Goal: Transaction & Acquisition: Purchase product/service

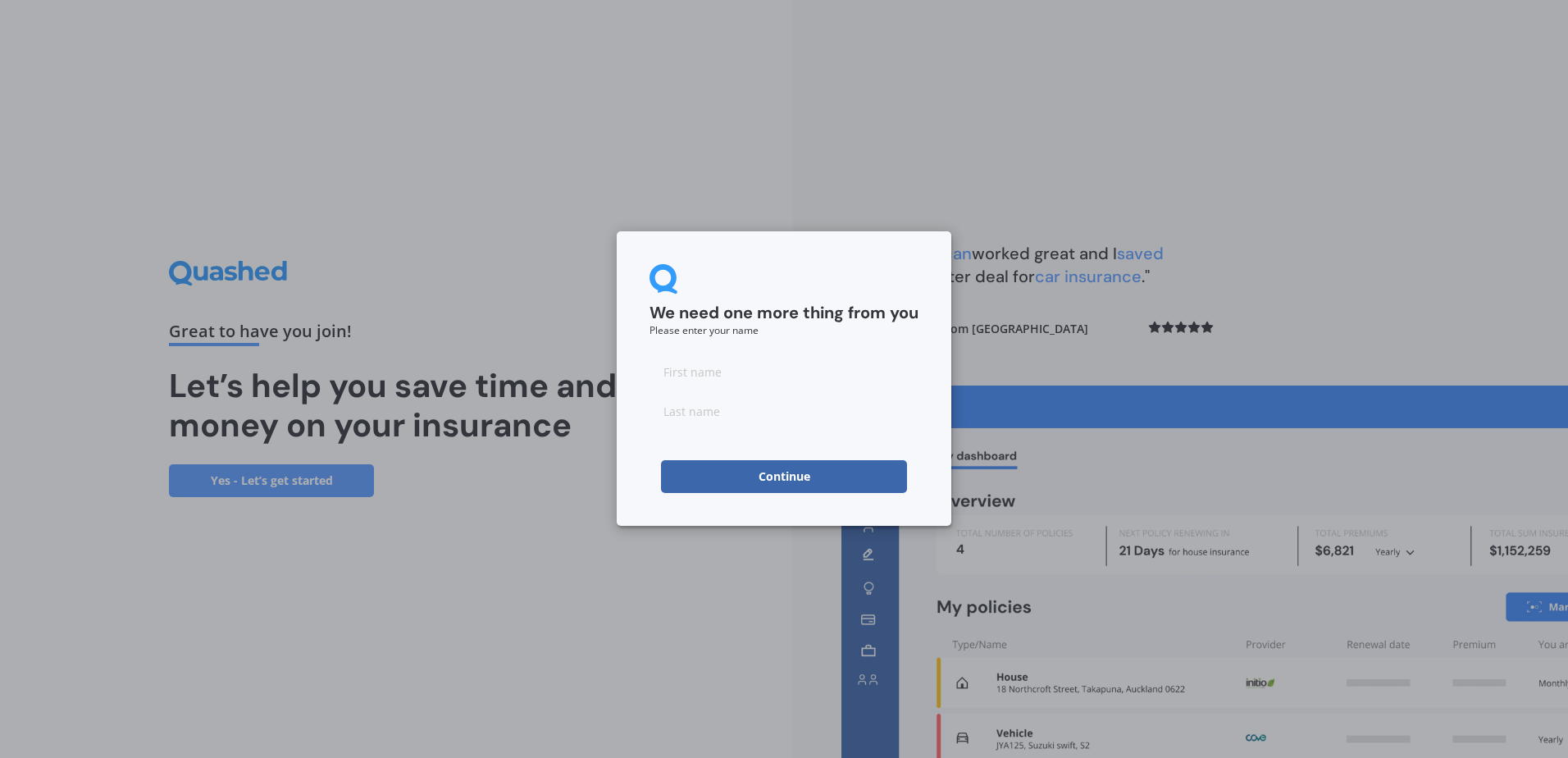
click at [721, 376] on input at bounding box center [784, 371] width 269 height 33
type input "[PERSON_NAME]"
click at [790, 473] on button "Continue" at bounding box center [784, 476] width 246 height 33
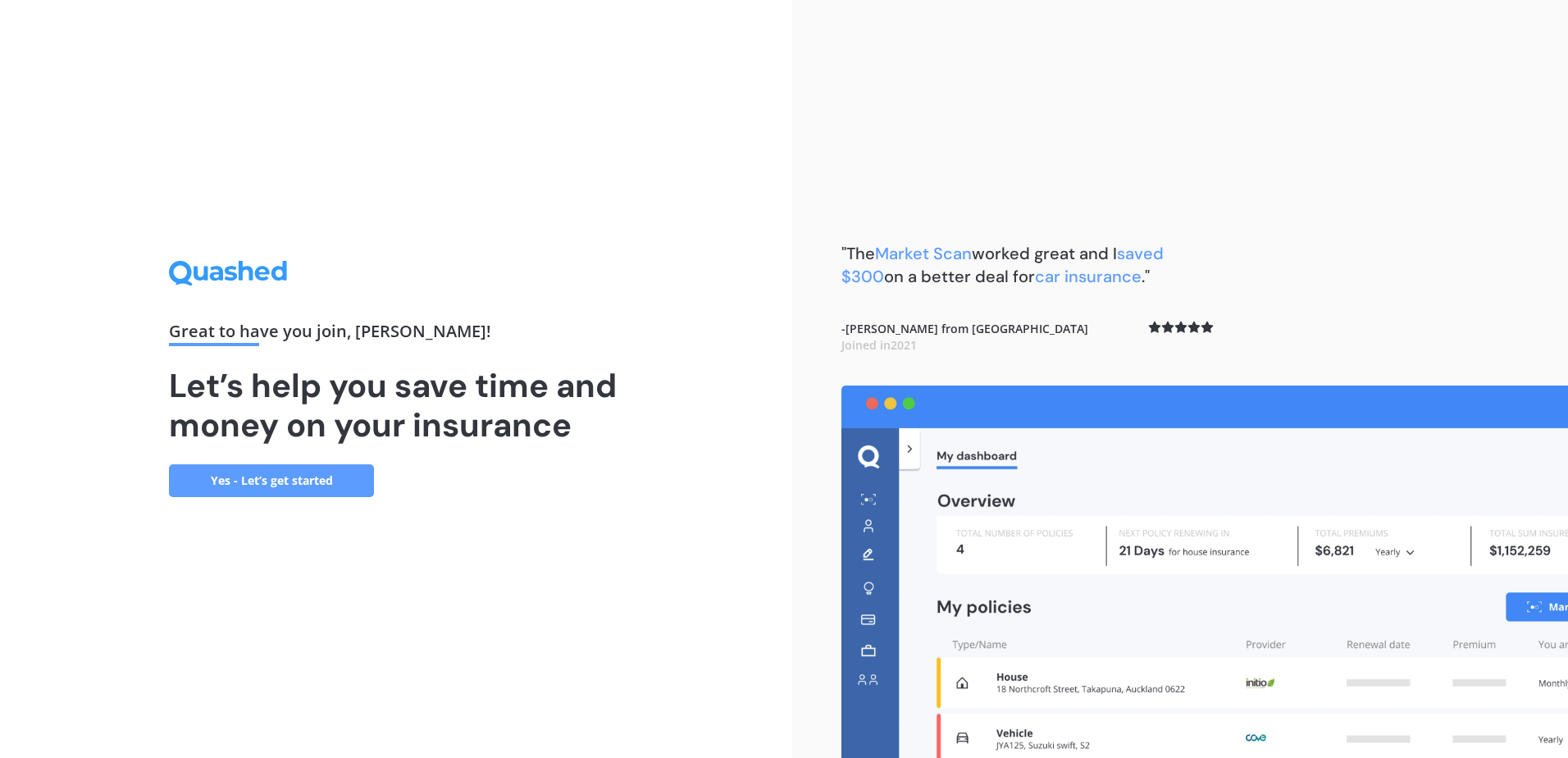
click at [323, 474] on link "Yes - Let’s get started" at bounding box center [272, 481] width 205 height 33
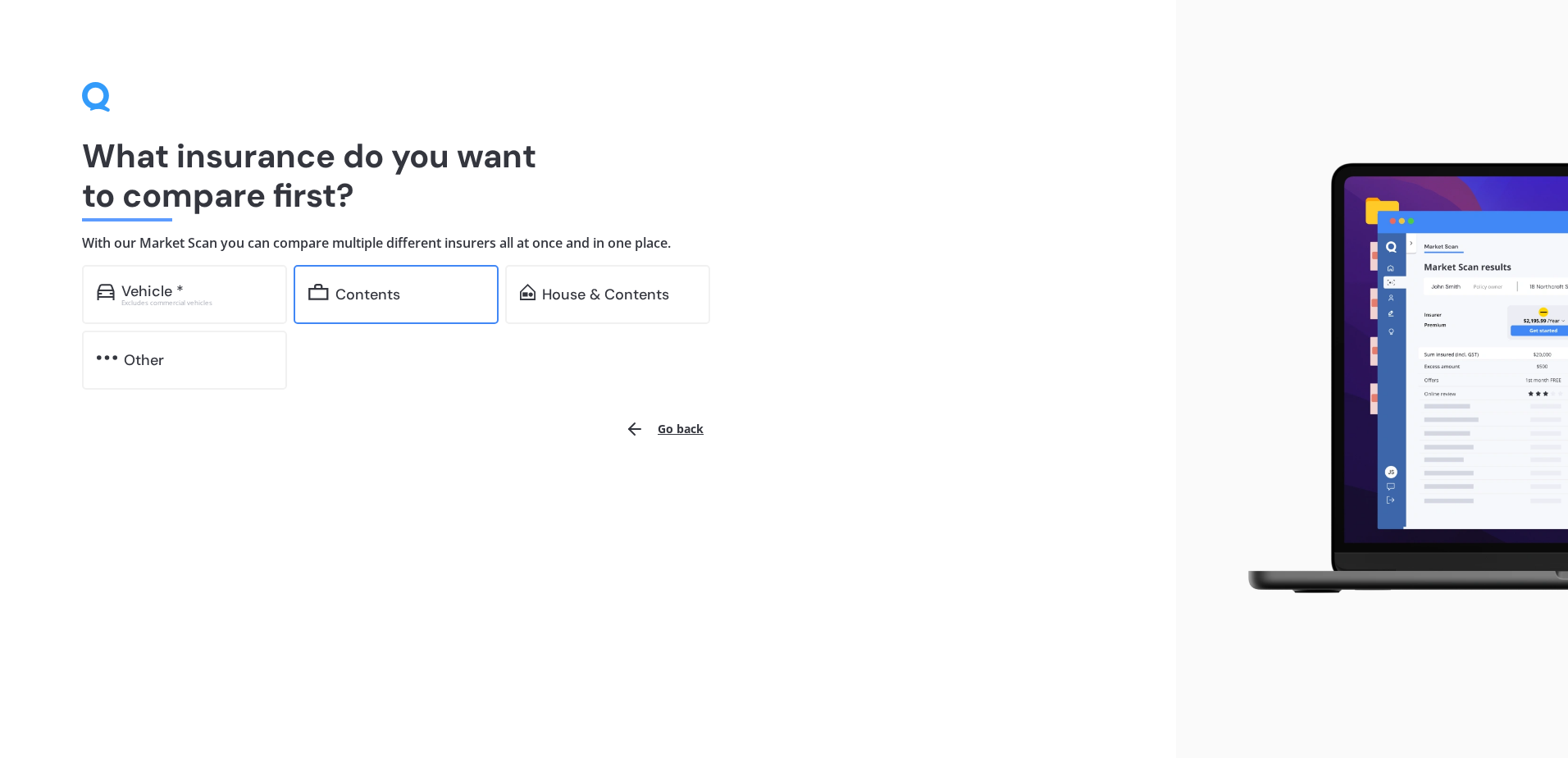
click at [343, 301] on div "Contents" at bounding box center [368, 294] width 65 height 16
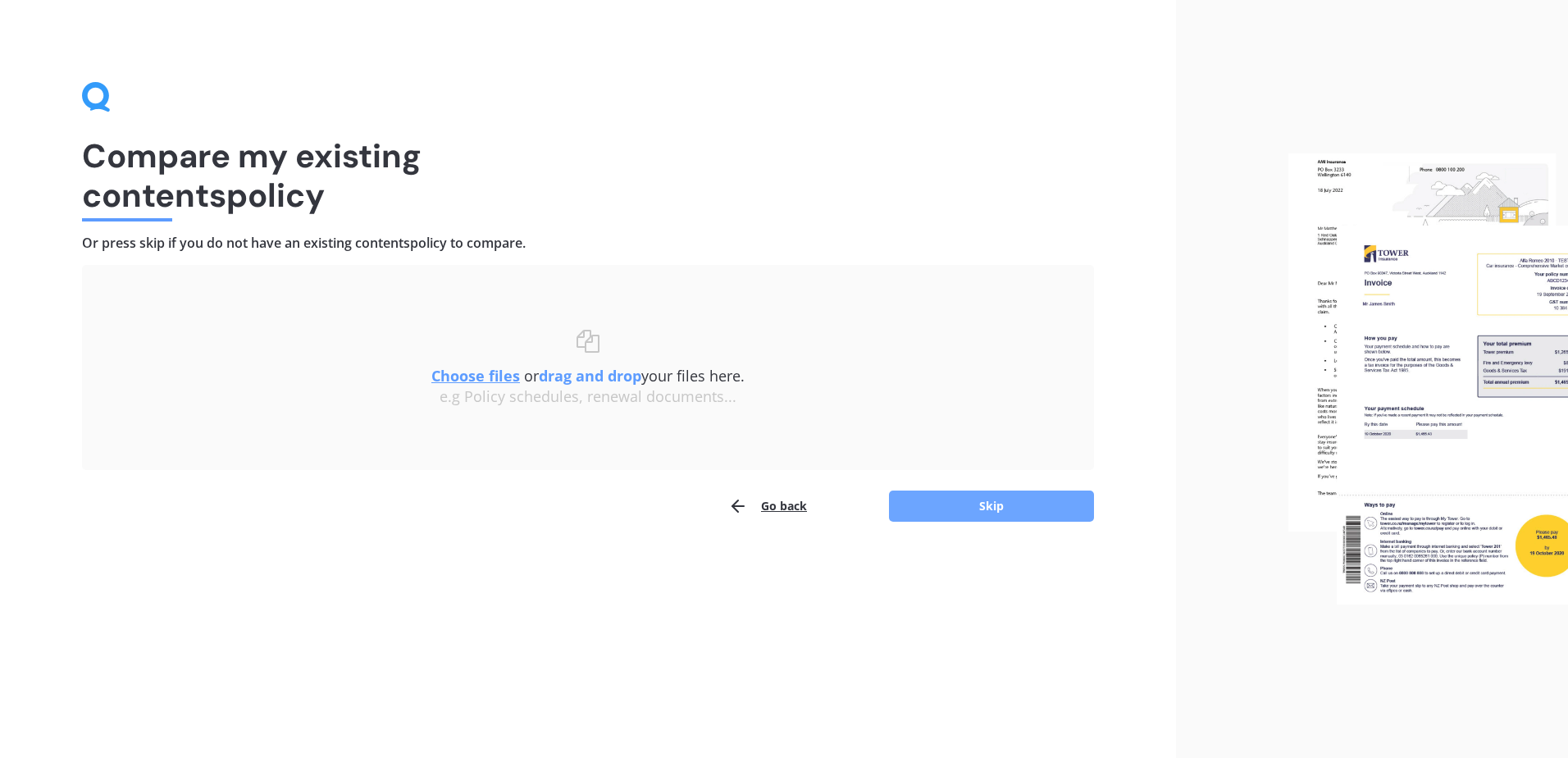
click at [943, 496] on button "Skip" at bounding box center [991, 506] width 205 height 31
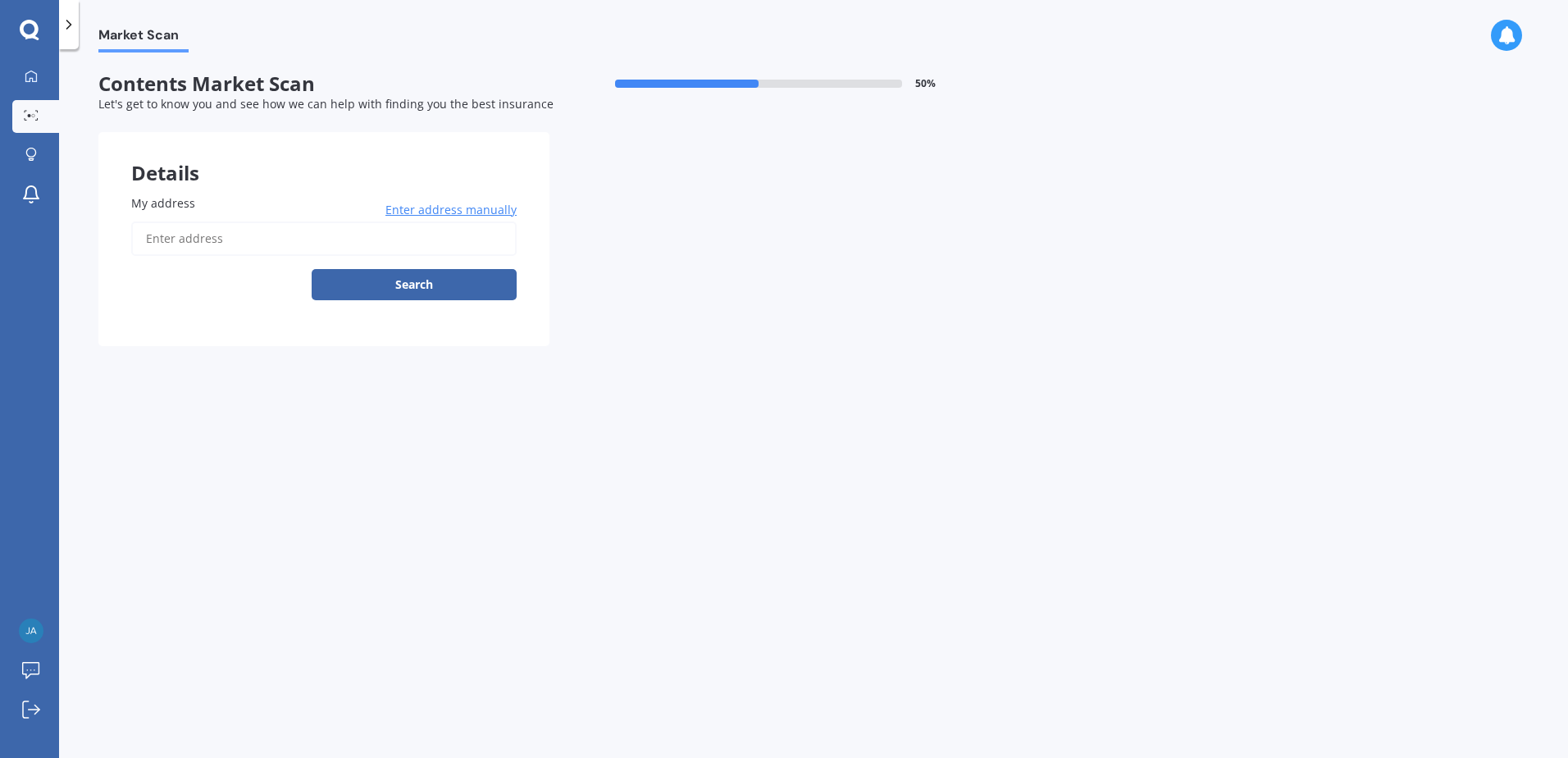
click at [211, 229] on input "My address" at bounding box center [325, 239] width 386 height 35
click at [260, 237] on input "My address" at bounding box center [325, 239] width 386 height 35
type input "[STREET_ADDRESS]"
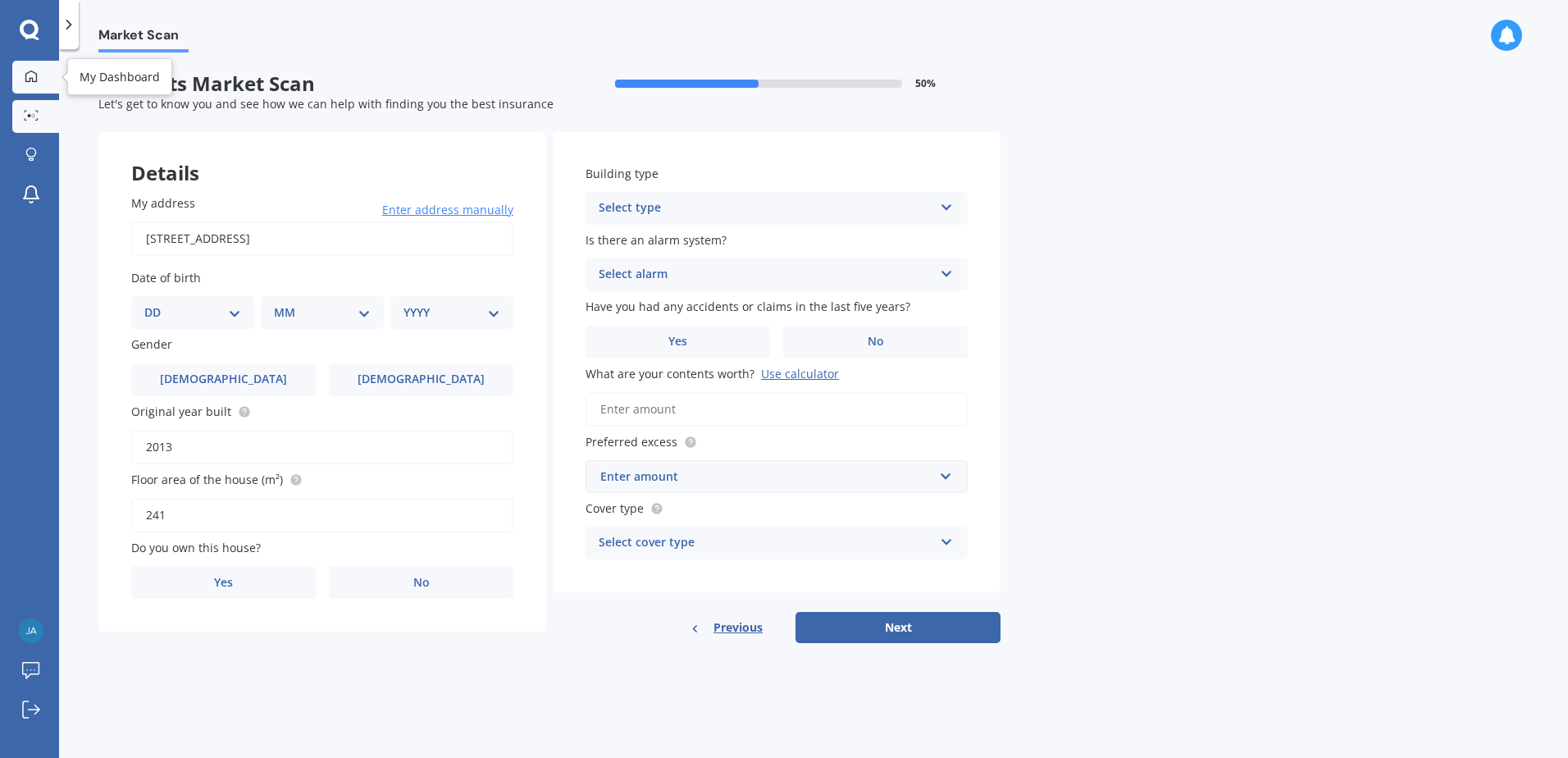
click at [33, 76] on icon at bounding box center [31, 76] width 13 height 13
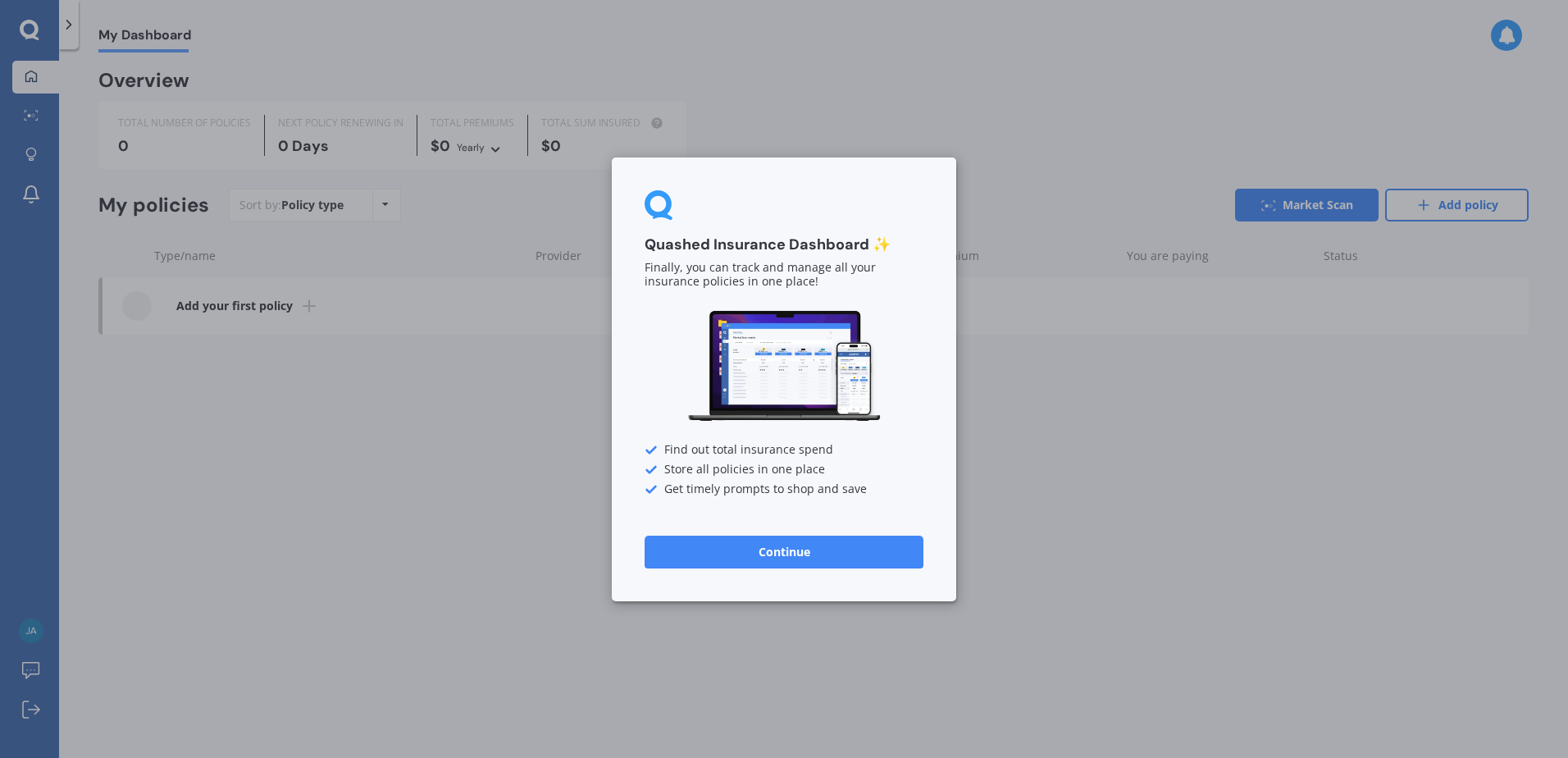
click at [818, 568] on button "Continue" at bounding box center [784, 551] width 279 height 33
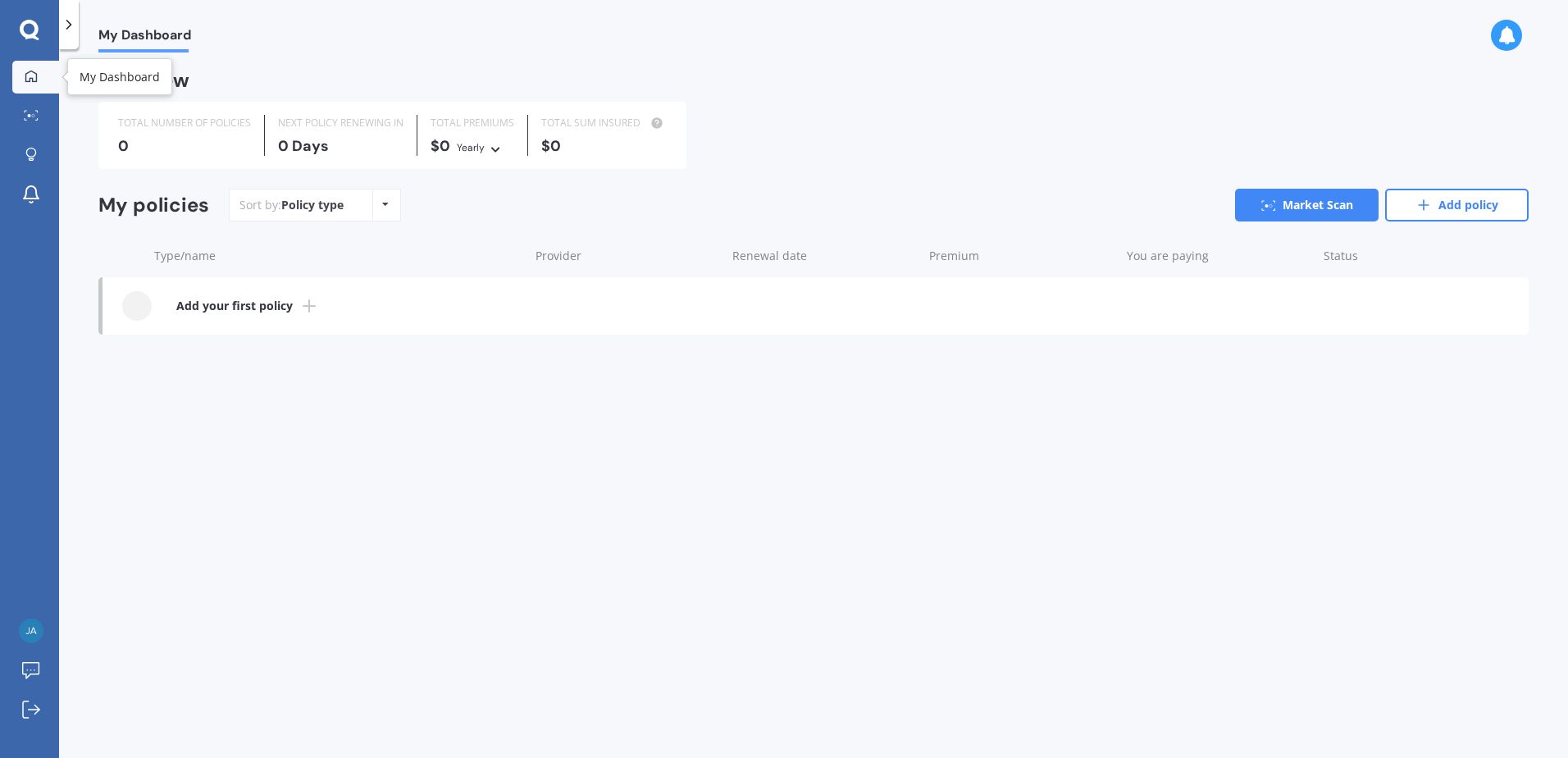
click at [28, 74] on icon at bounding box center [31, 76] width 13 height 13
click at [24, 35] on icon at bounding box center [29, 29] width 19 height 19
click at [29, 31] on icon at bounding box center [30, 30] width 20 height 21
click at [36, 162] on icon at bounding box center [31, 154] width 12 height 14
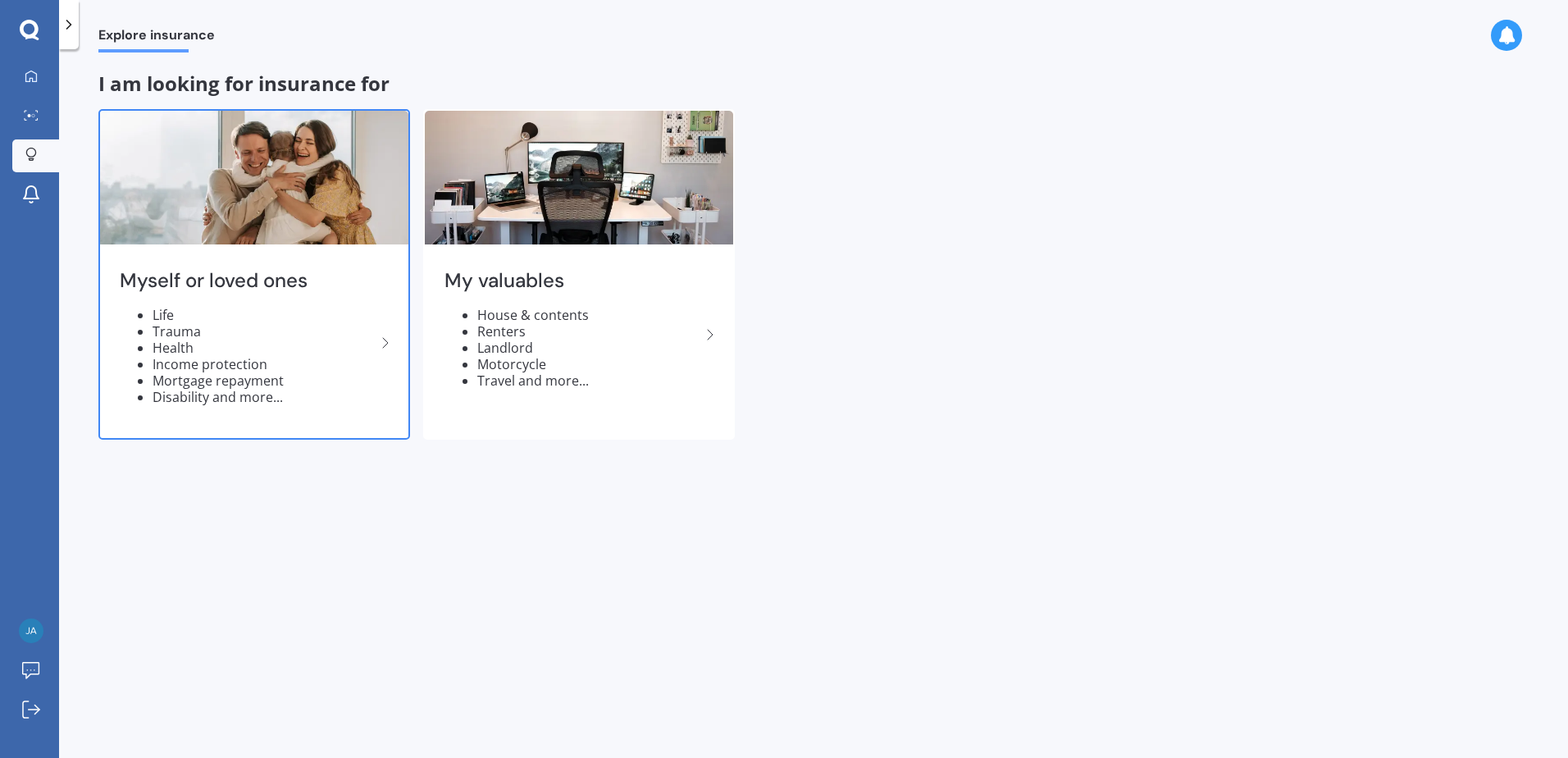
click at [312, 376] on li "Mortgage repayment" at bounding box center [264, 380] width 223 height 16
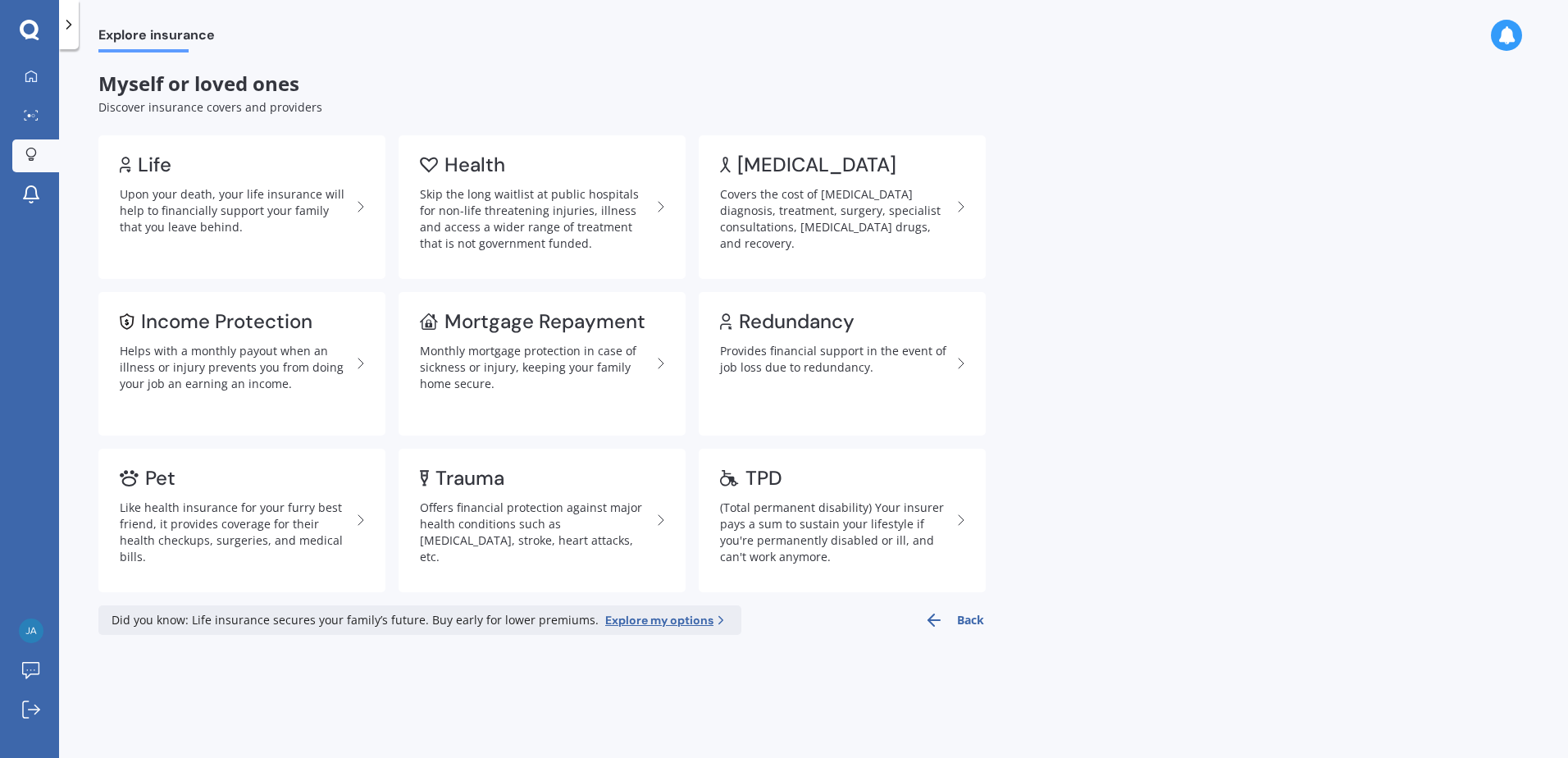
click at [26, 31] on icon at bounding box center [30, 30] width 20 height 21
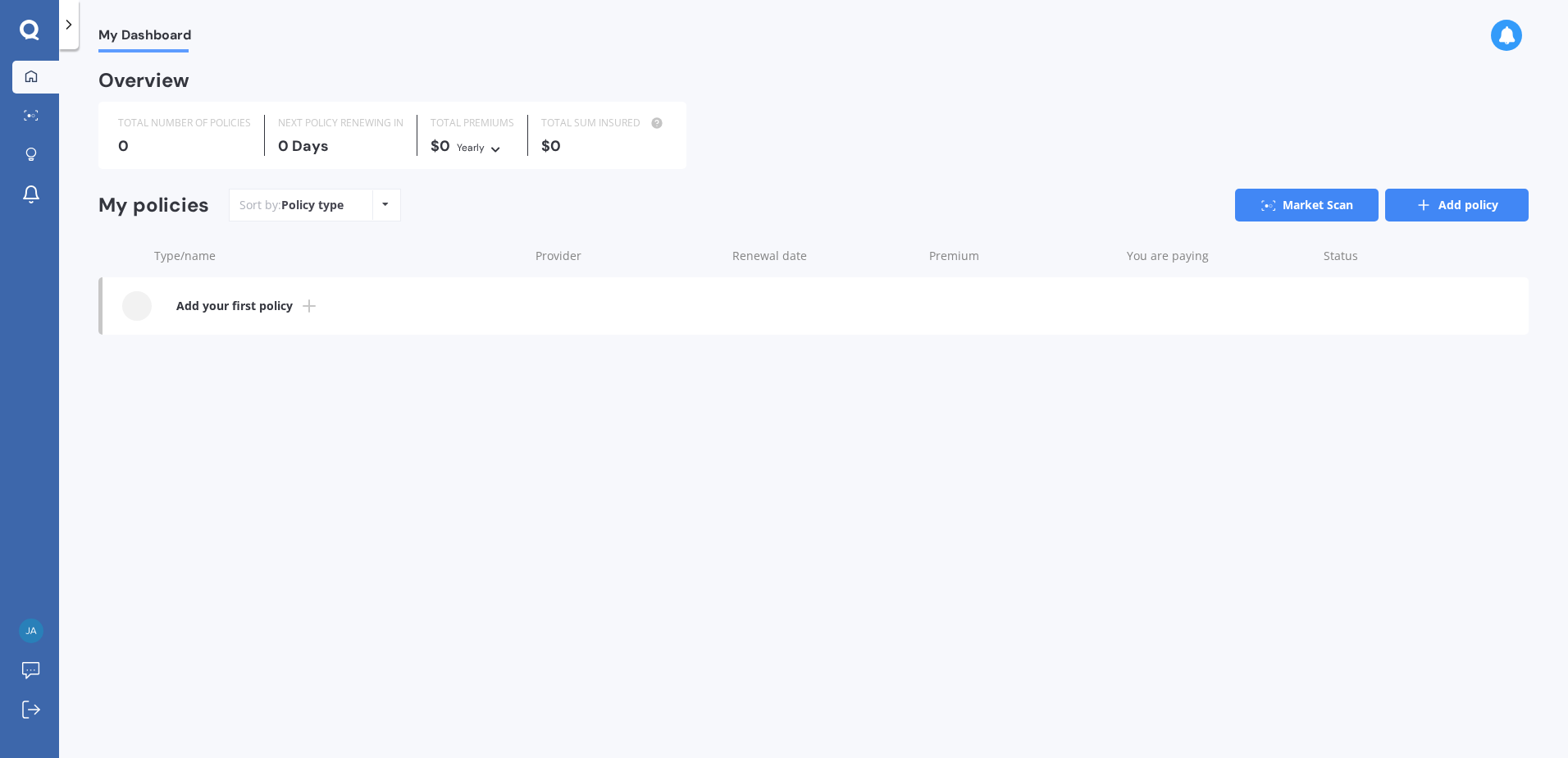
click at [1456, 200] on link "Add policy" at bounding box center [1456, 205] width 144 height 33
click at [1273, 200] on icon at bounding box center [1269, 206] width 15 height 11
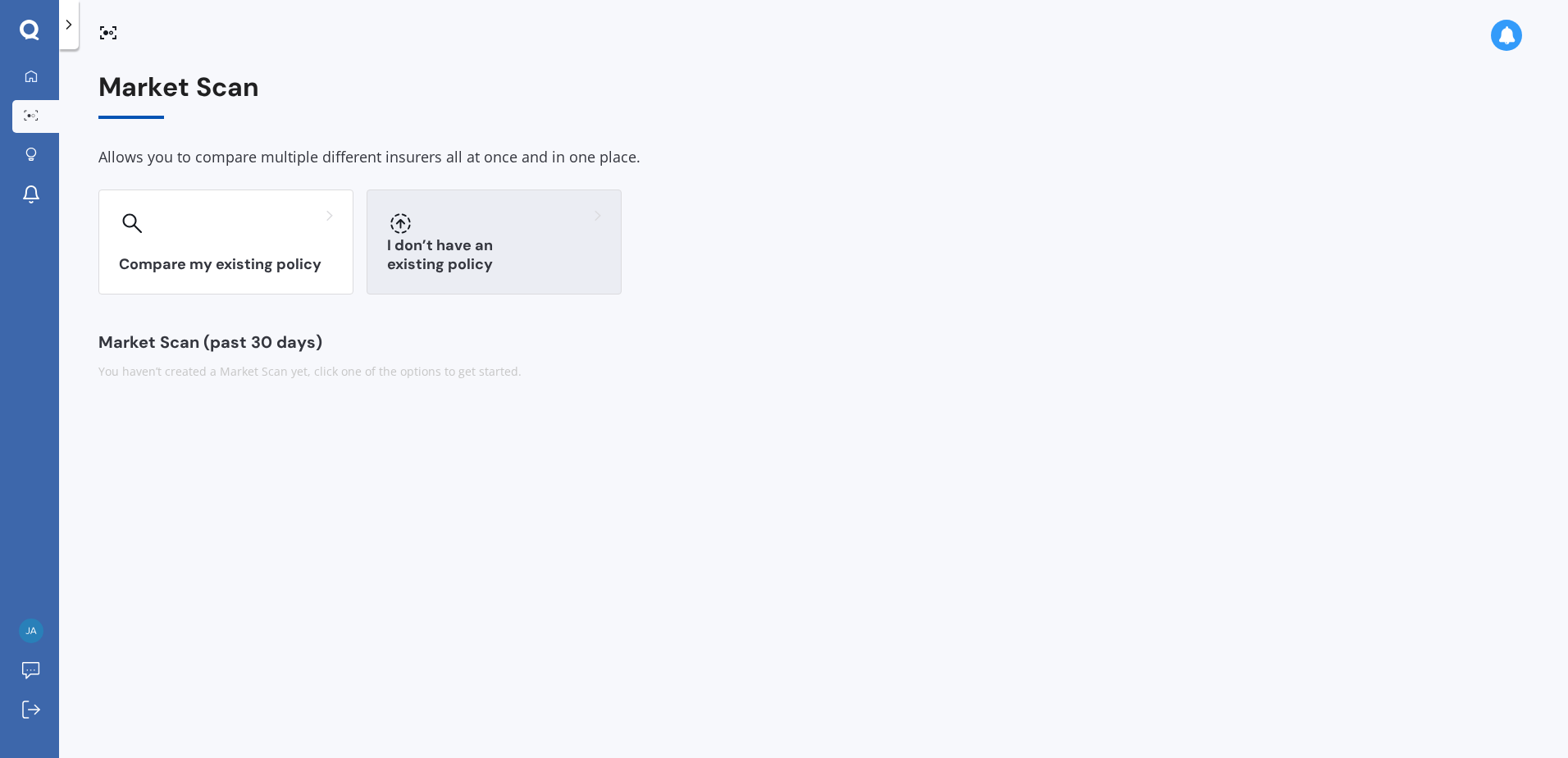
click at [483, 227] on div at bounding box center [494, 223] width 214 height 27
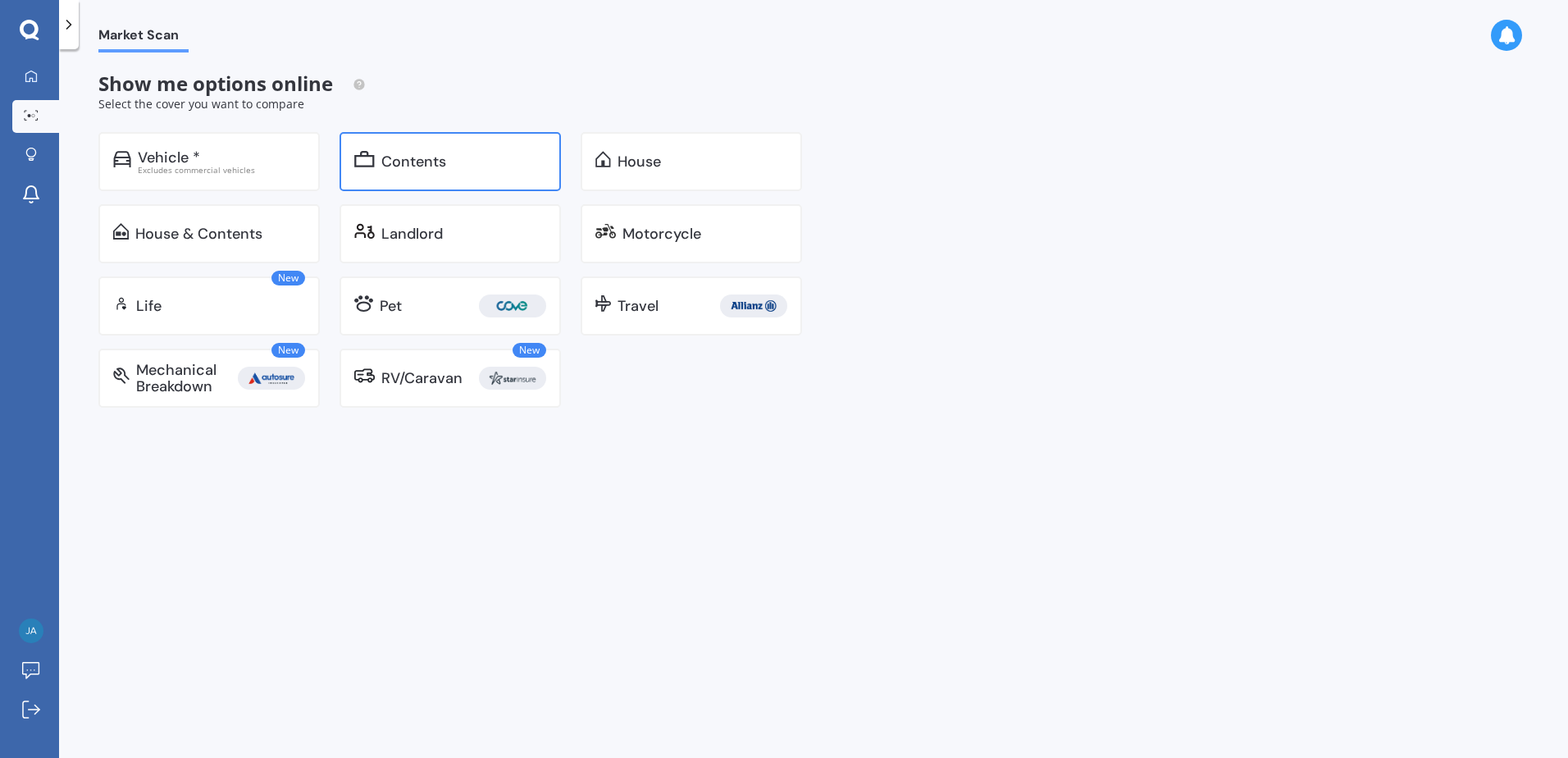
click at [453, 163] on div "Contents" at bounding box center [464, 162] width 165 height 16
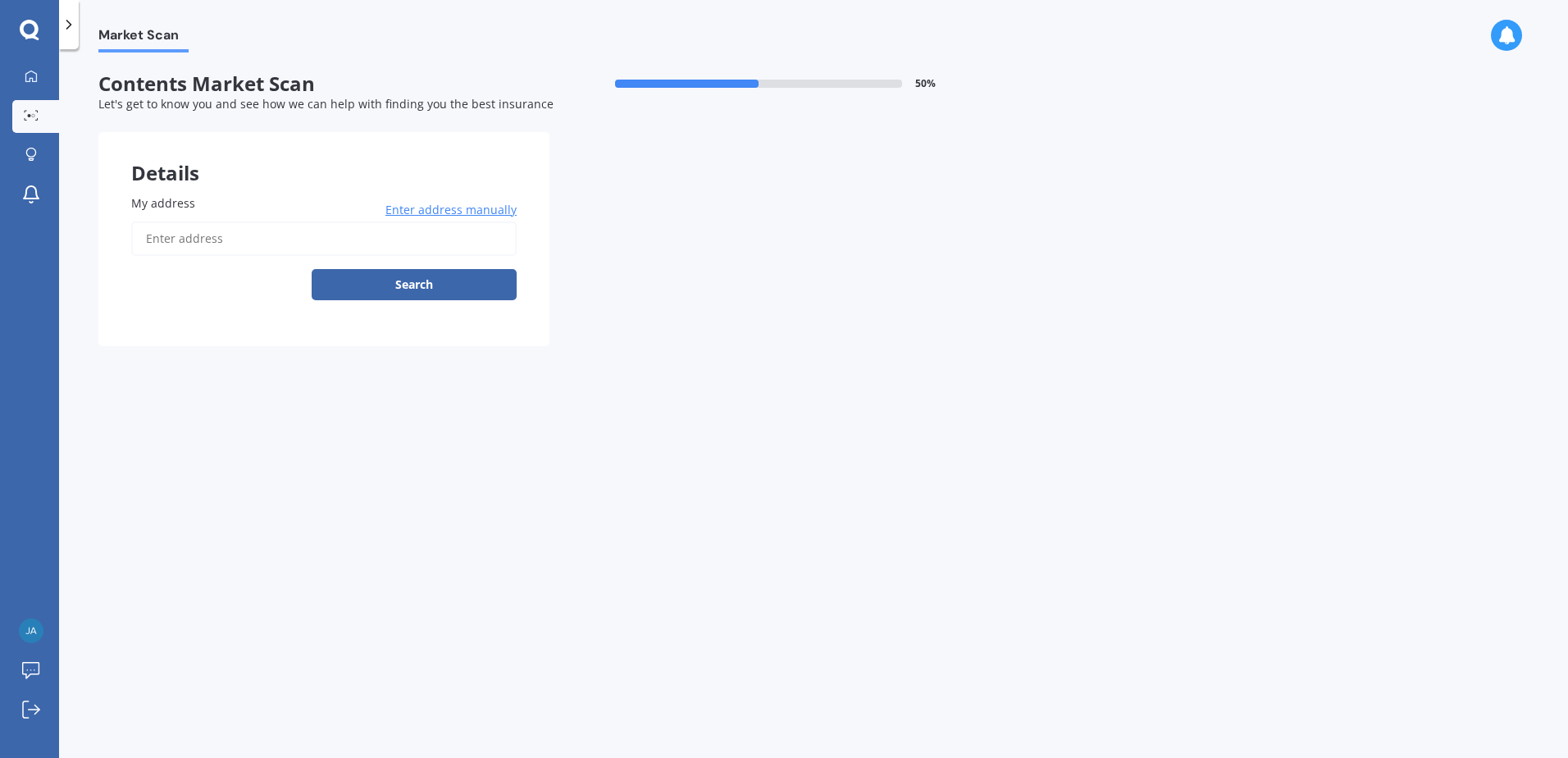
click at [211, 248] on input "My address" at bounding box center [325, 239] width 386 height 35
type input "[STREET_ADDRESS]"
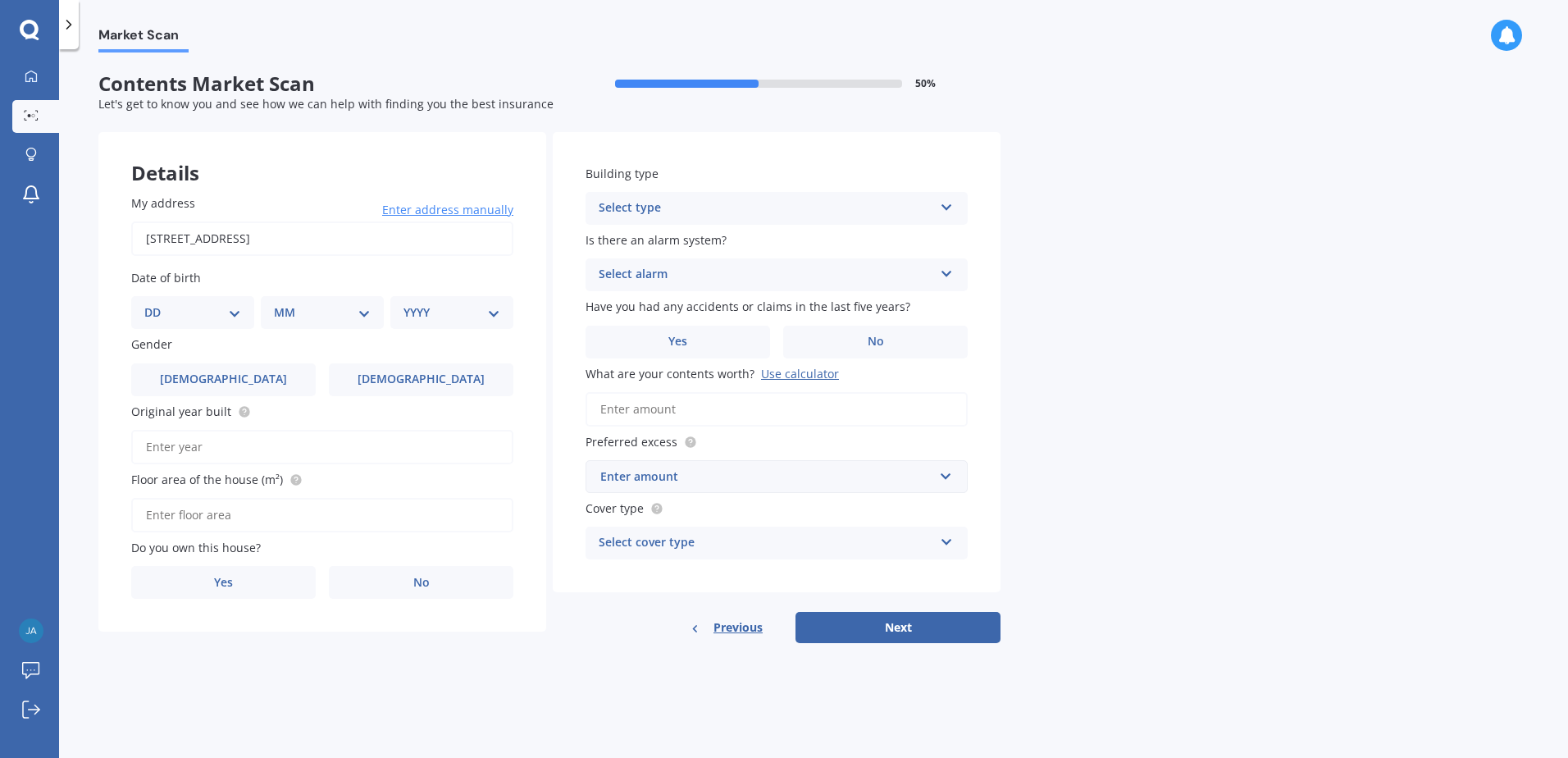
click at [953, 542] on icon at bounding box center [946, 539] width 14 height 12
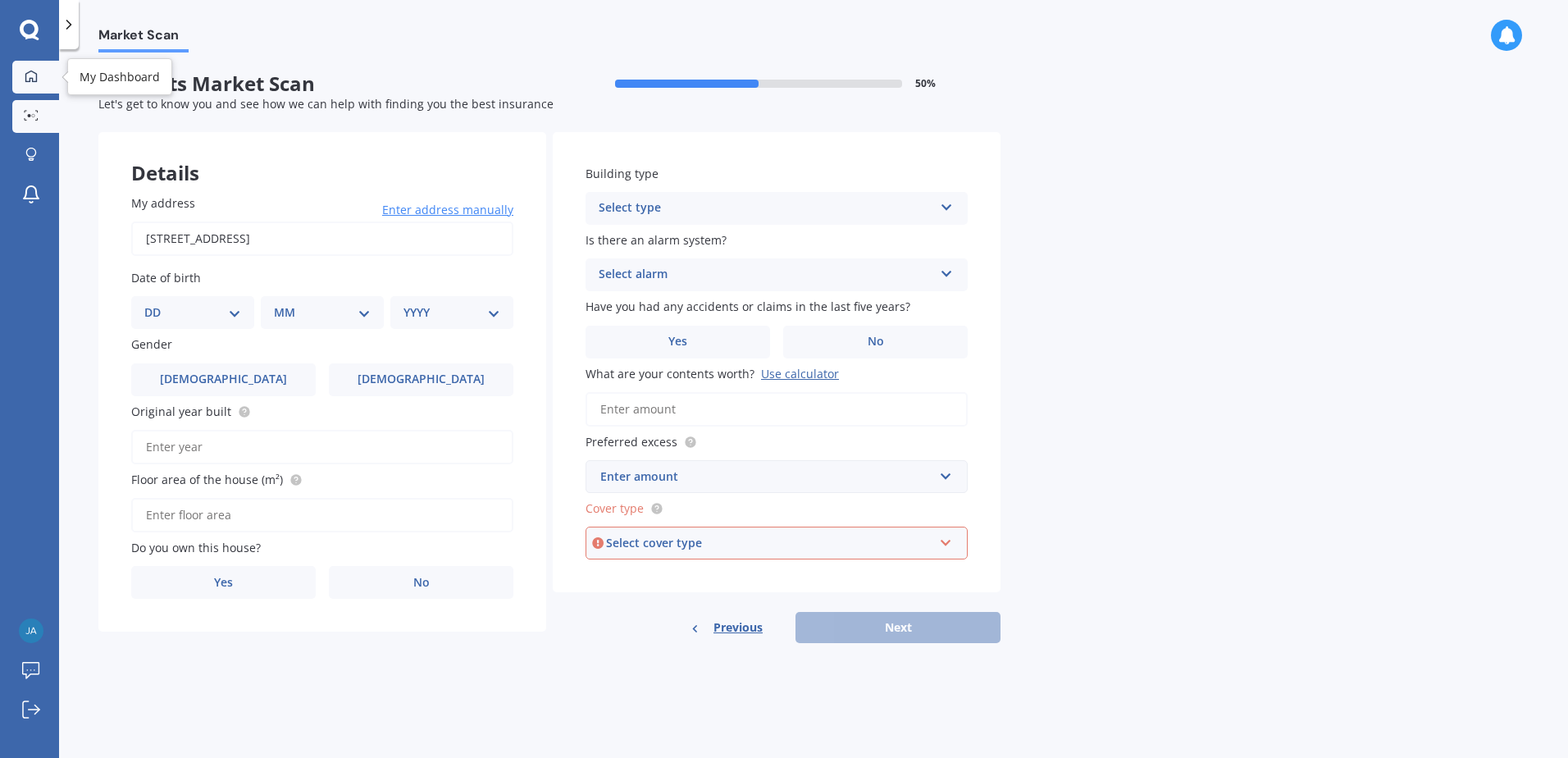
click at [23, 74] on div at bounding box center [31, 77] width 25 height 15
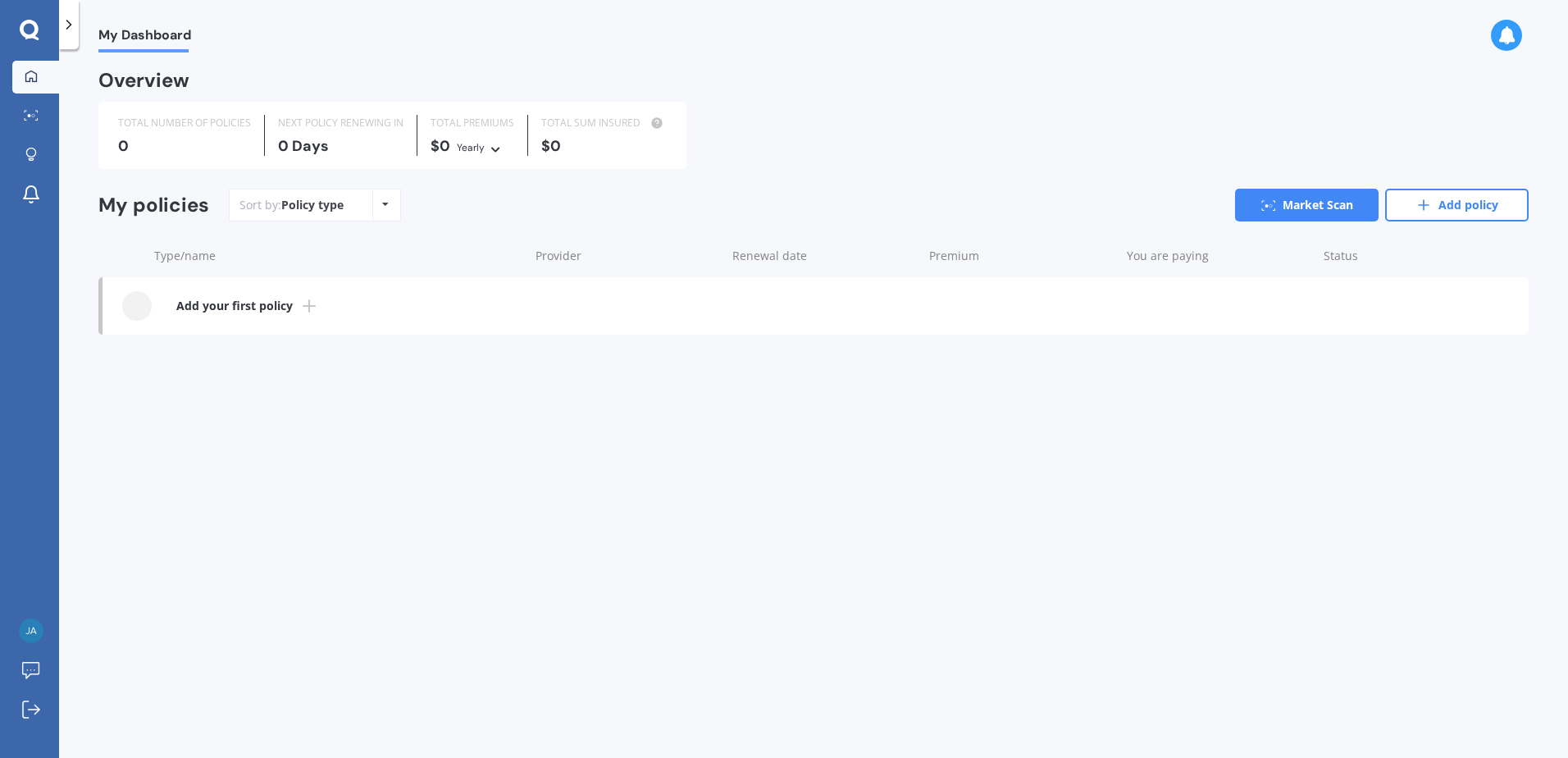
click at [375, 207] on div "Policy type Alphabetical Date added Renewing next" at bounding box center [385, 205] width 26 height 29
click at [1314, 206] on link "Market Scan" at bounding box center [1307, 205] width 144 height 33
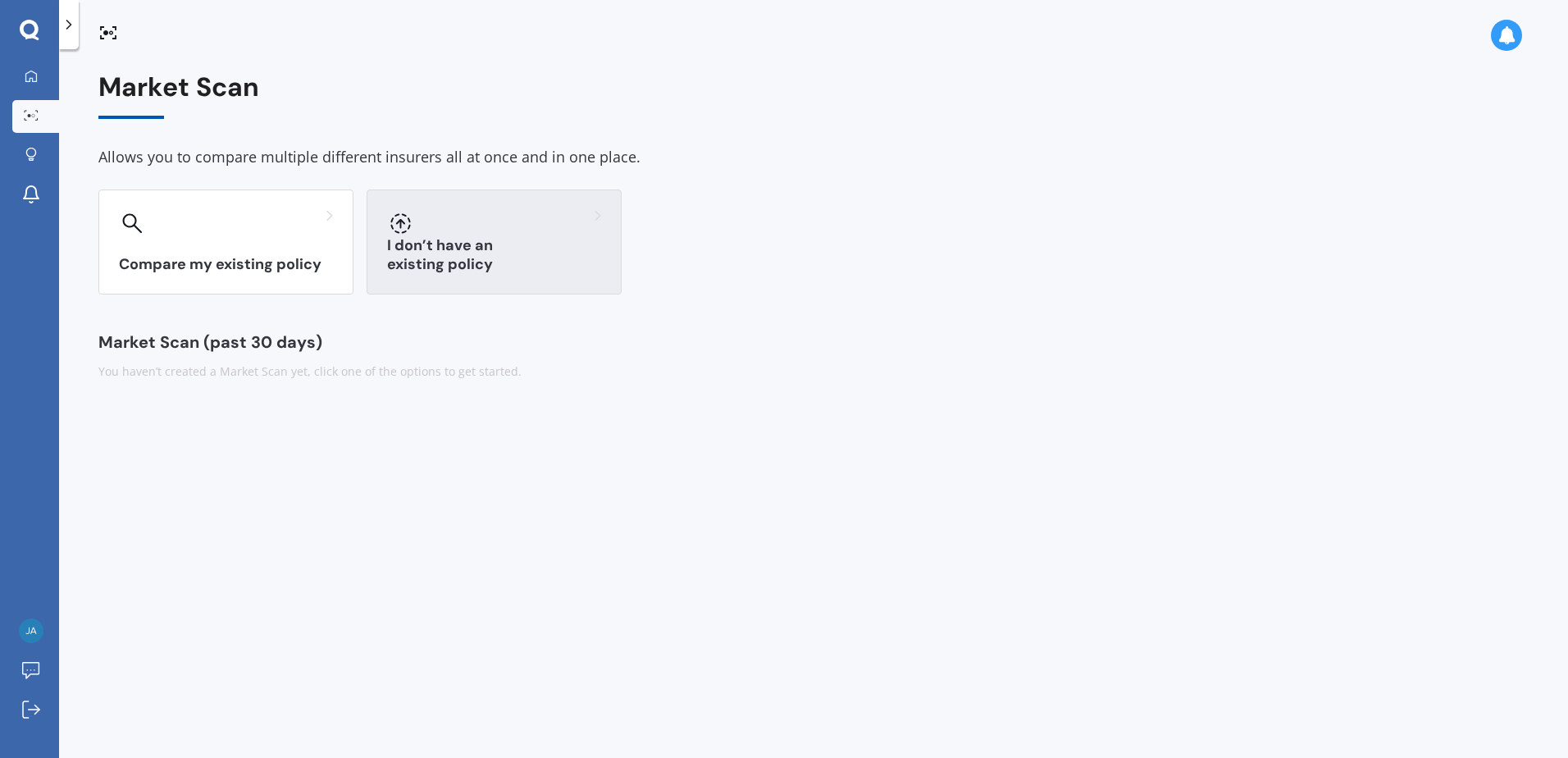
click at [492, 251] on div "I don’t have an existing policy" at bounding box center [494, 241] width 255 height 105
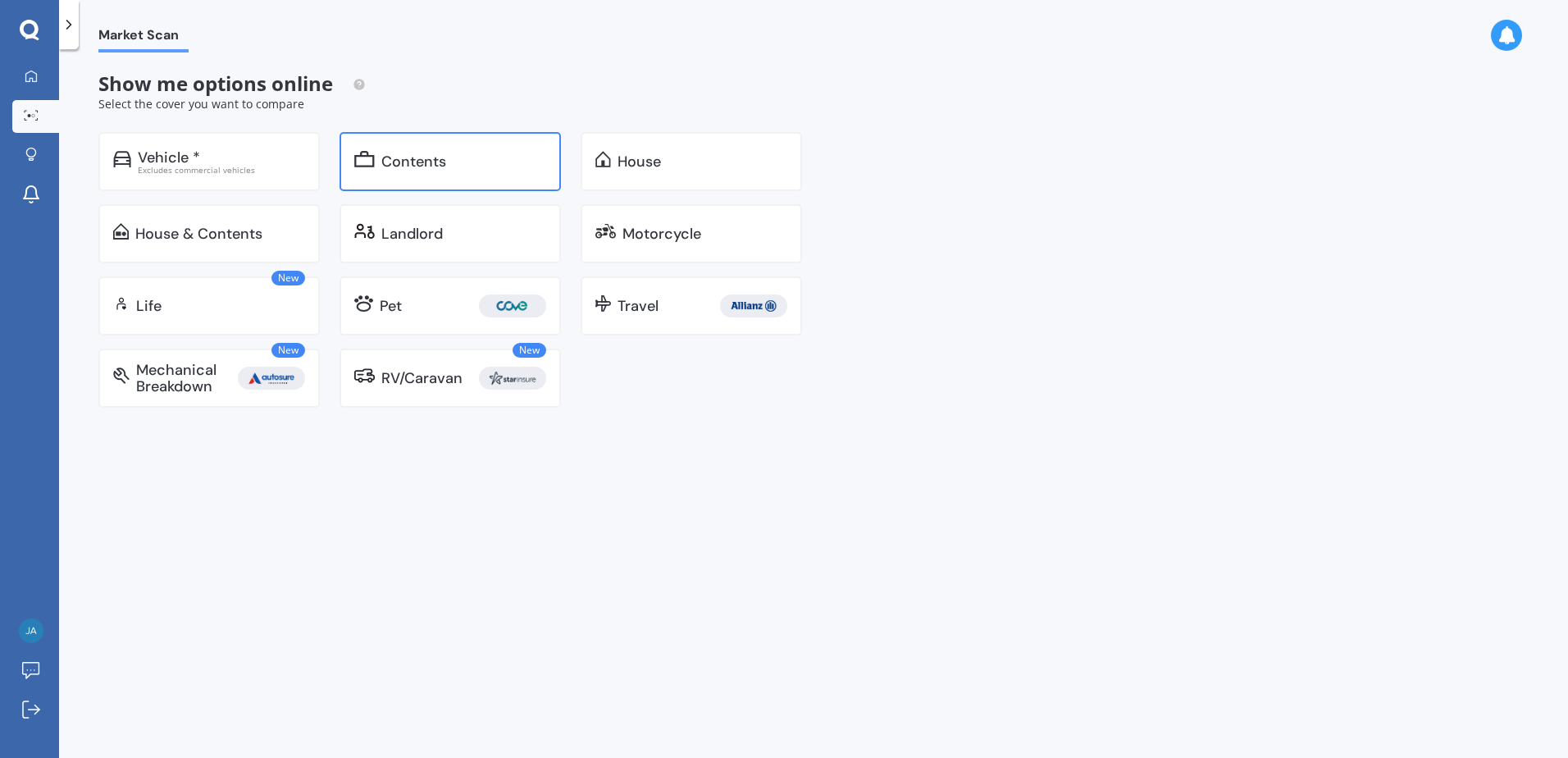
click at [387, 172] on div "Contents" at bounding box center [450, 161] width 221 height 59
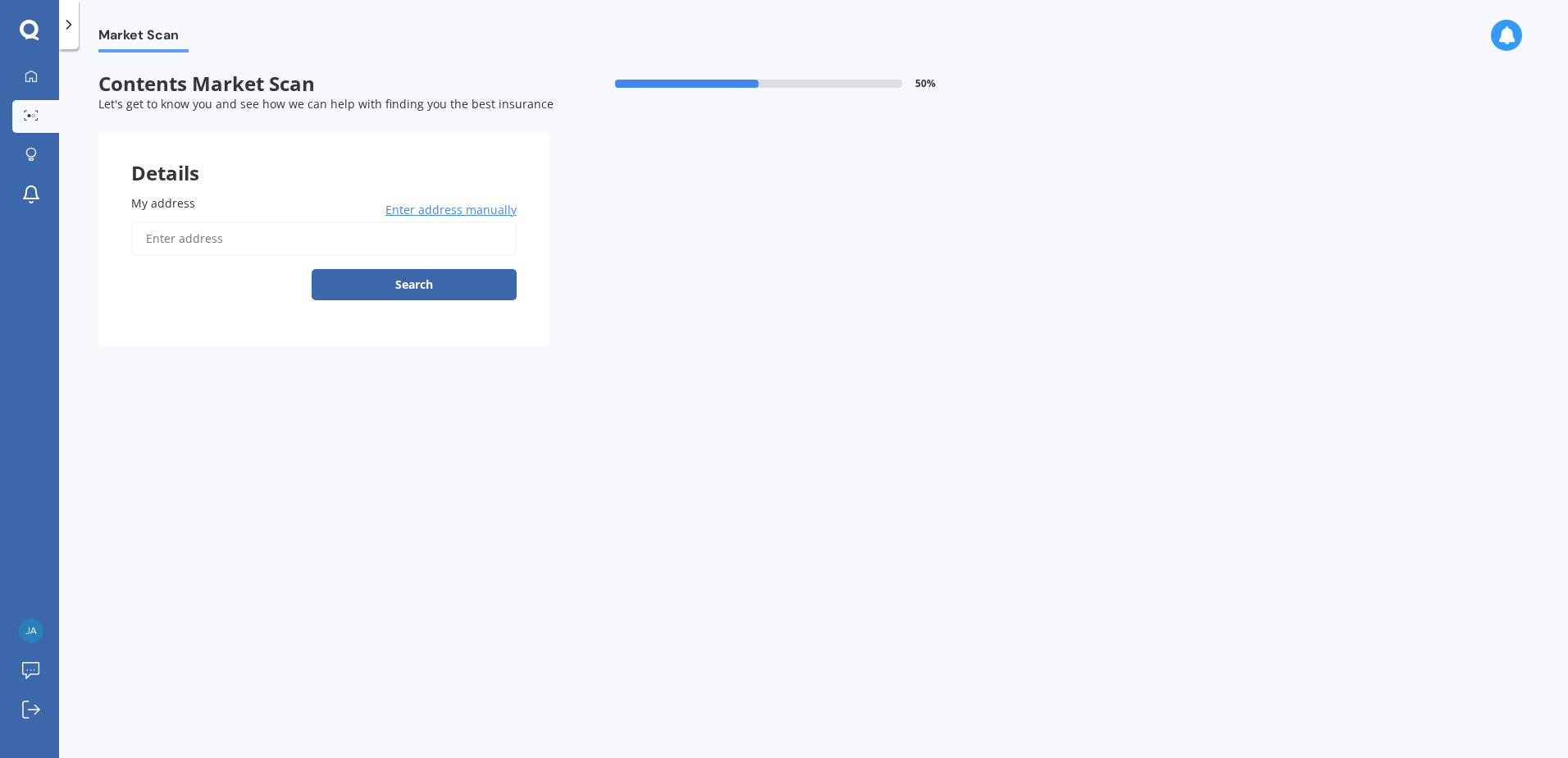
click at [204, 243] on input "My address" at bounding box center [325, 239] width 386 height 35
type input "[STREET_ADDRESS]"
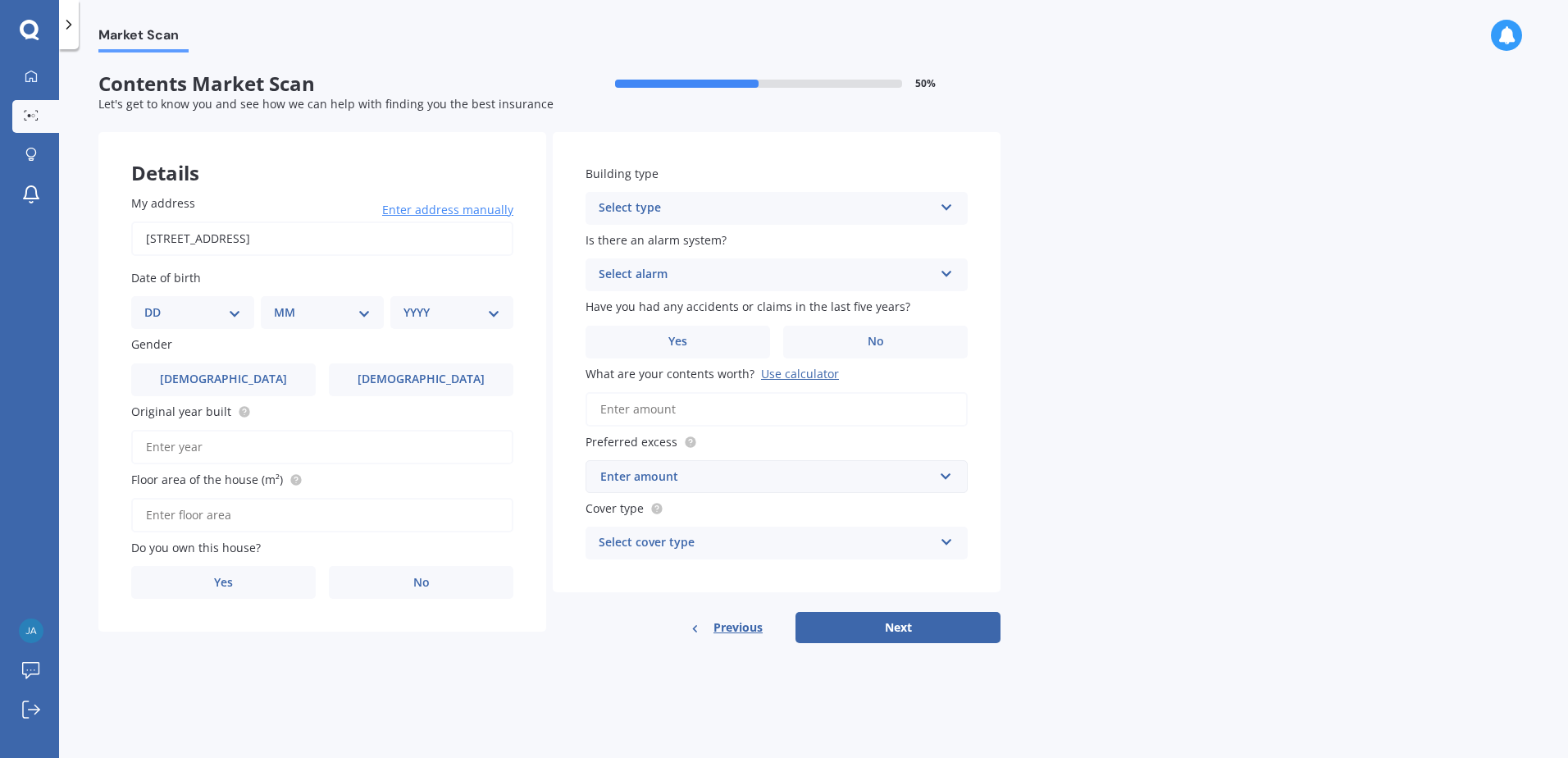
click at [809, 378] on div "Use calculator" at bounding box center [800, 373] width 78 height 16
click at [809, 392] on input "What are your contents worth? Use calculator" at bounding box center [777, 410] width 382 height 35
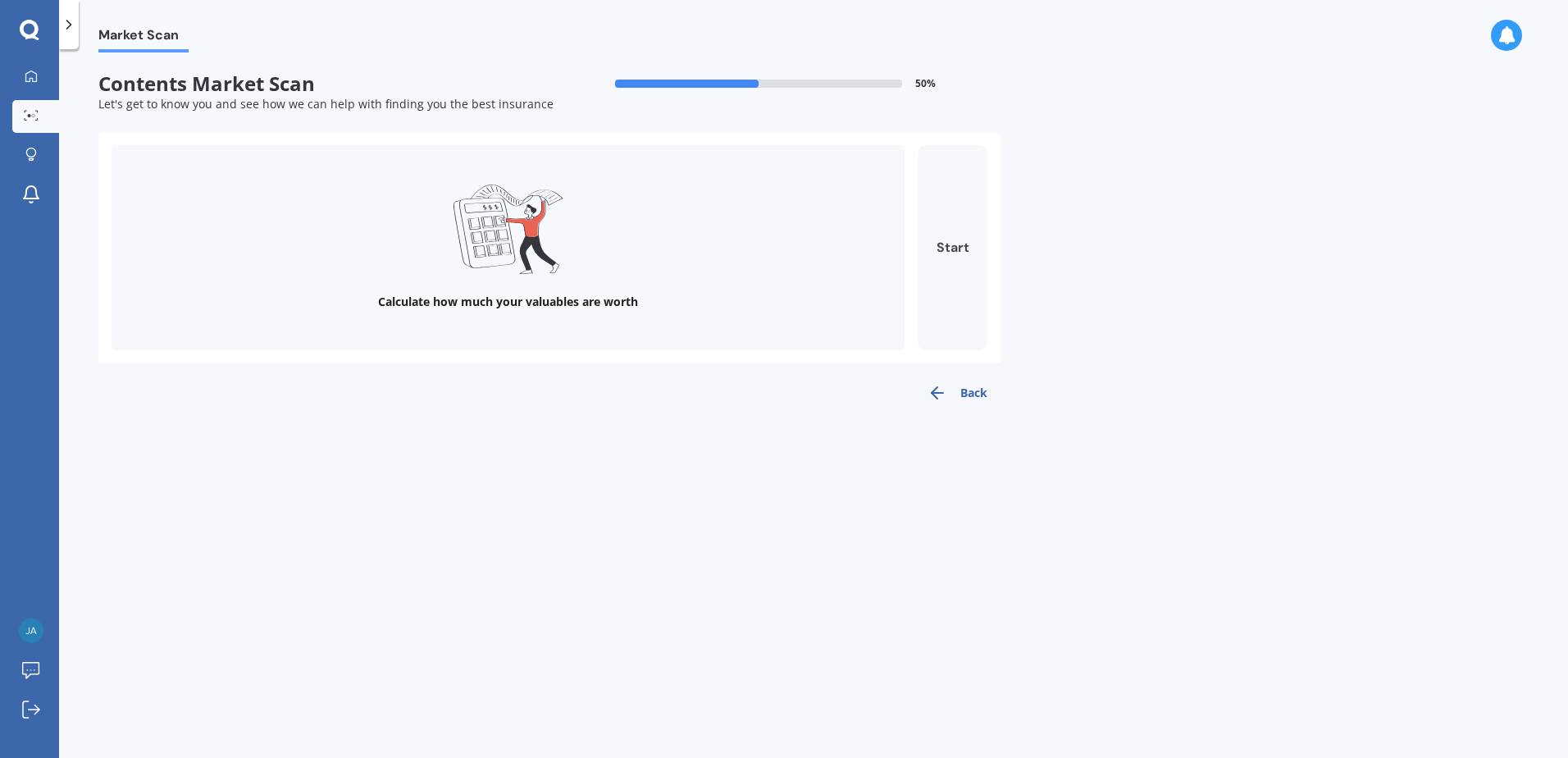
click at [953, 244] on button "Start" at bounding box center [953, 248] width 69 height 205
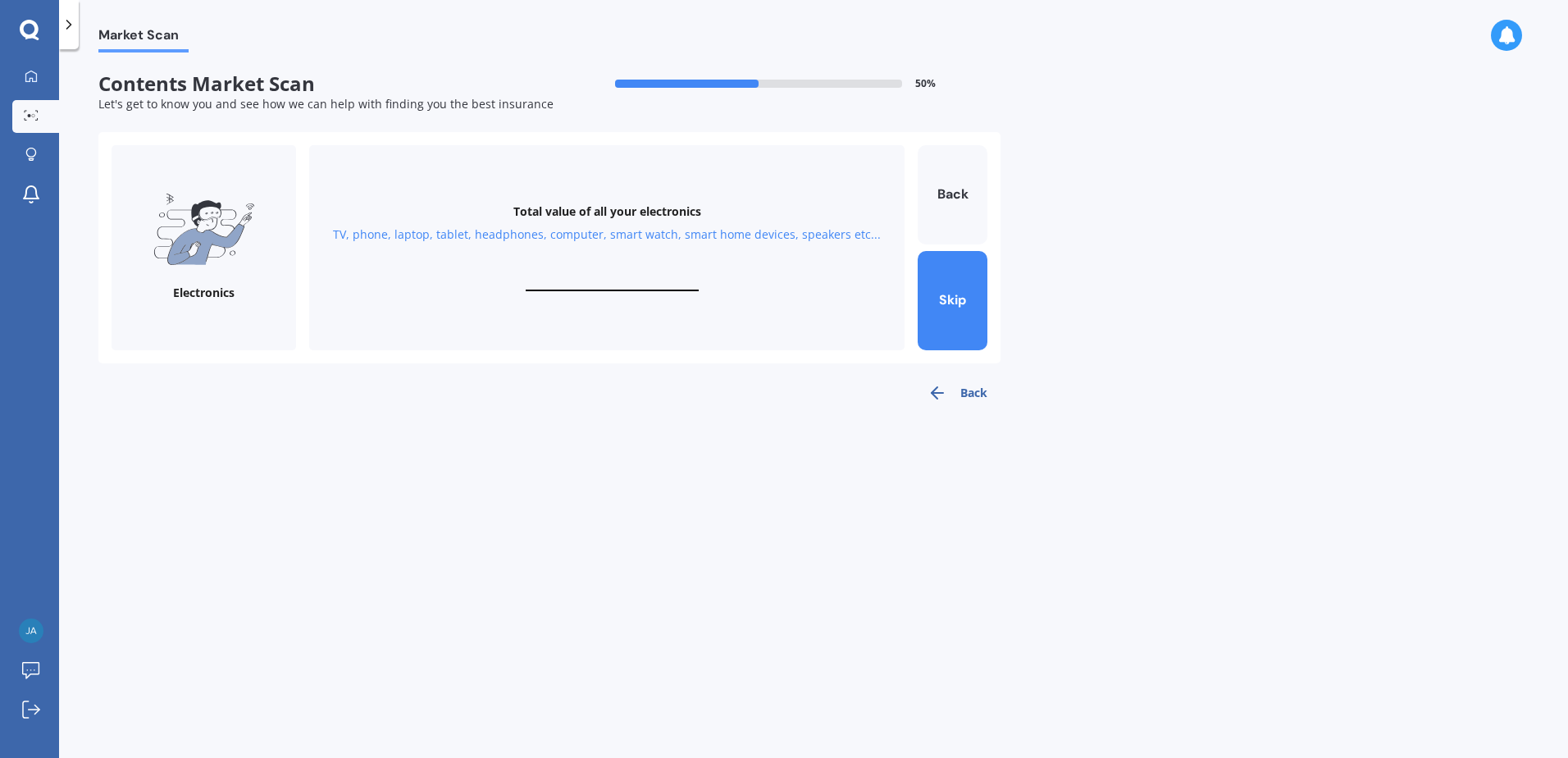
click at [186, 218] on img at bounding box center [204, 230] width 101 height 71
click at [651, 292] on div "Total value of all your electronics TV, phone, laptop, tablet, headphones, comp…" at bounding box center [606, 248] width 595 height 205
click at [964, 385] on button "Back" at bounding box center [957, 393] width 86 height 33
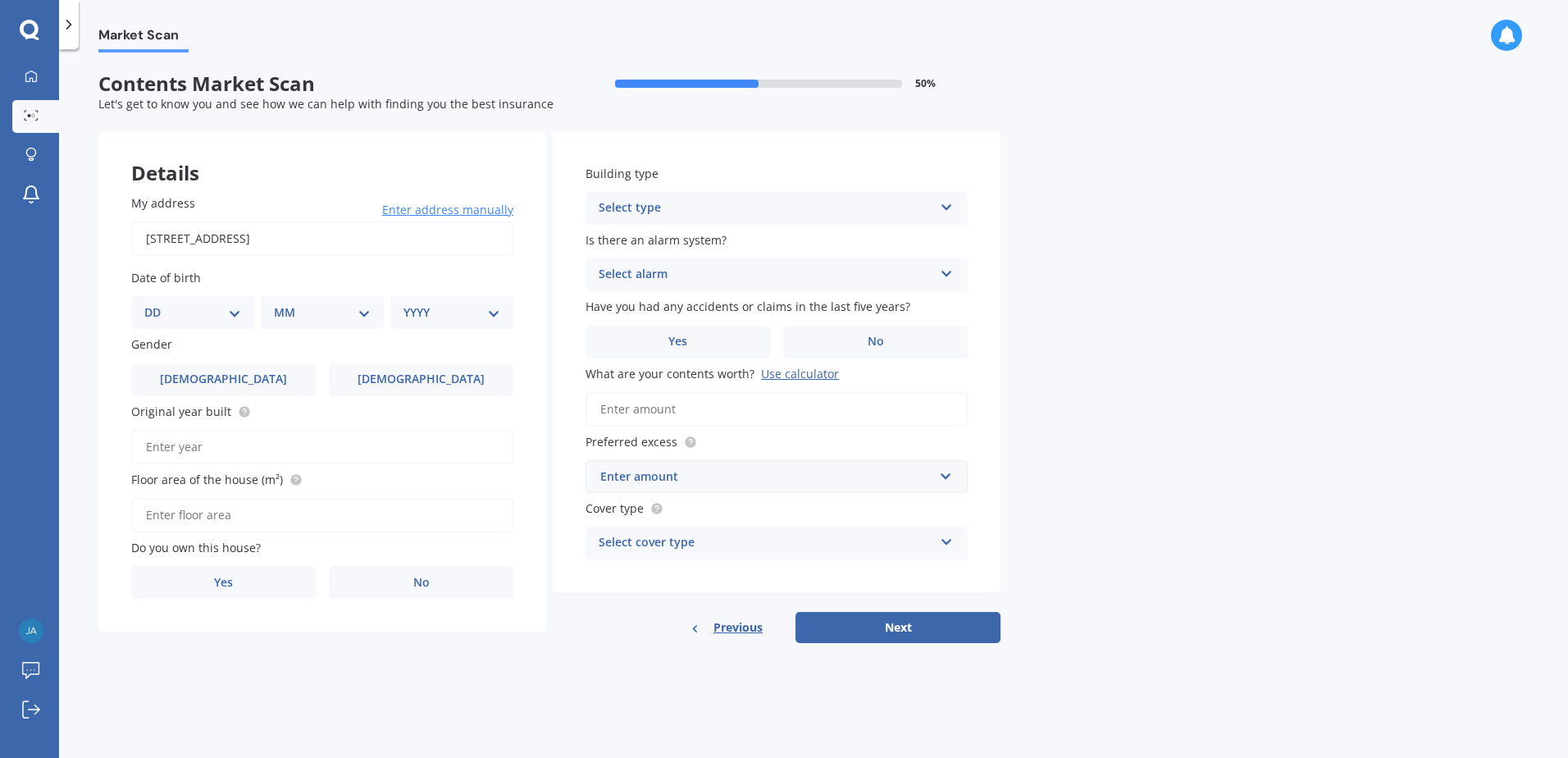
click at [775, 375] on div "Use calculator" at bounding box center [800, 373] width 78 height 16
click at [775, 392] on input "What are your contents worth? Use calculator" at bounding box center [777, 410] width 382 height 35
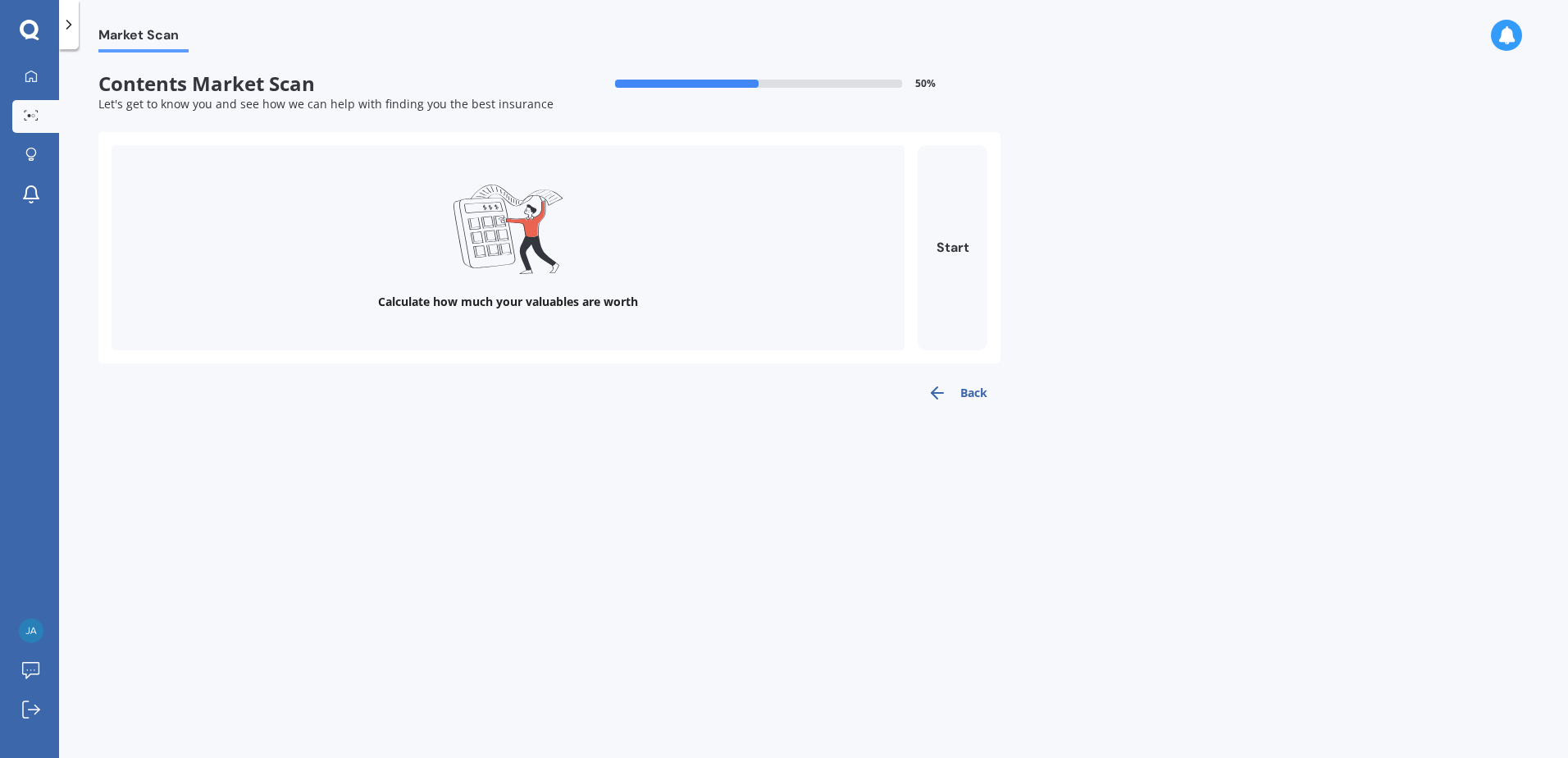
click at [515, 255] on icon at bounding box center [507, 230] width 109 height 90
click at [958, 246] on button "Start" at bounding box center [953, 248] width 69 height 205
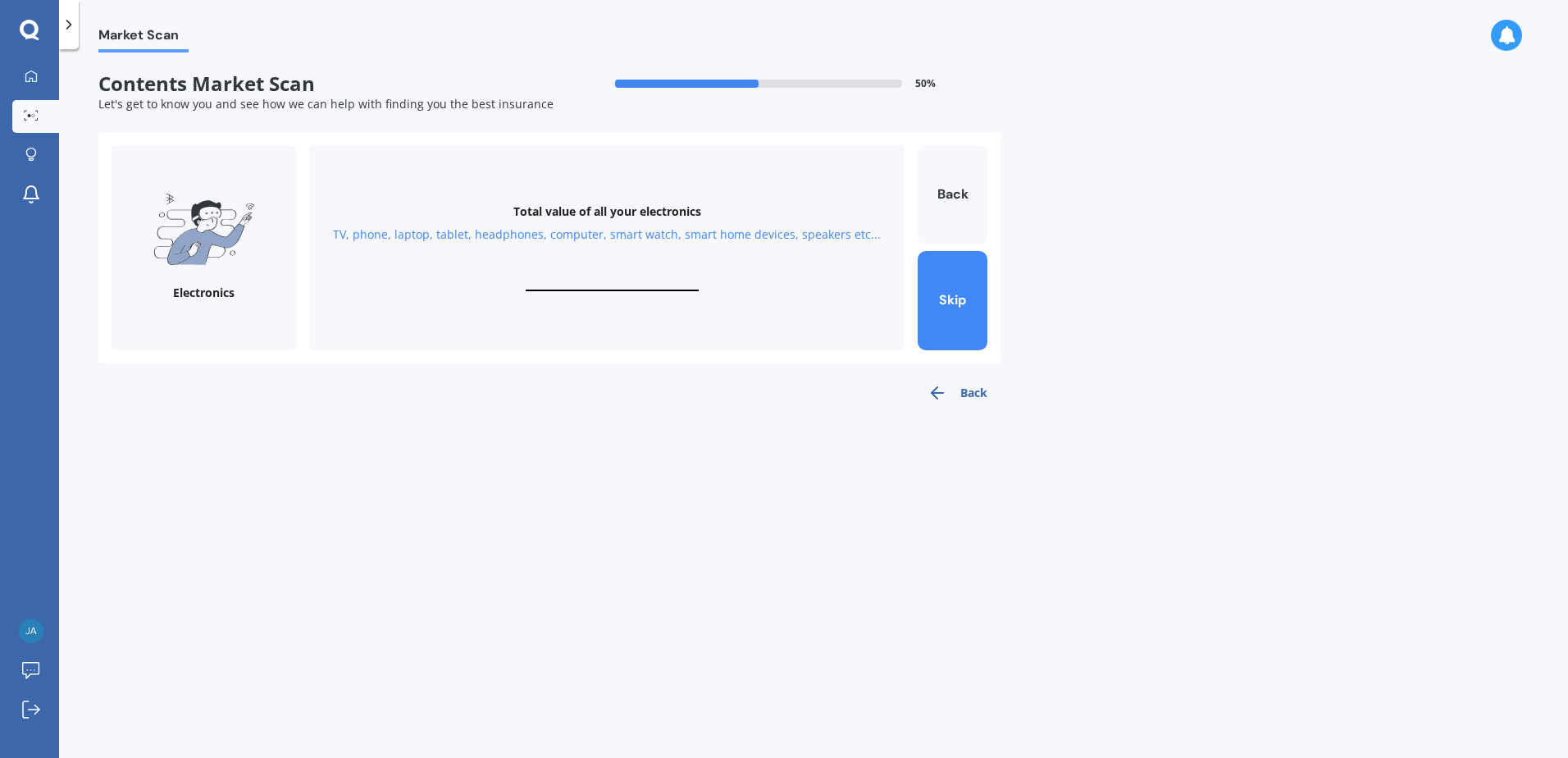
click at [620, 216] on div "Total value of all your electronics" at bounding box center [607, 211] width 187 height 16
click at [620, 215] on div "Total value of all your electronics" at bounding box center [607, 211] width 187 height 16
drag, startPoint x: 620, startPoint y: 215, endPoint x: 620, endPoint y: 232, distance: 17.0
click at [620, 232] on div "TV, phone, laptop, tablet, headphones, computer, smart watch, smart home device…" at bounding box center [606, 235] width 548 height 16
click at [635, 231] on div "TV, phone, laptop, tablet, headphones, computer, smart watch, smart home device…" at bounding box center [606, 235] width 548 height 16
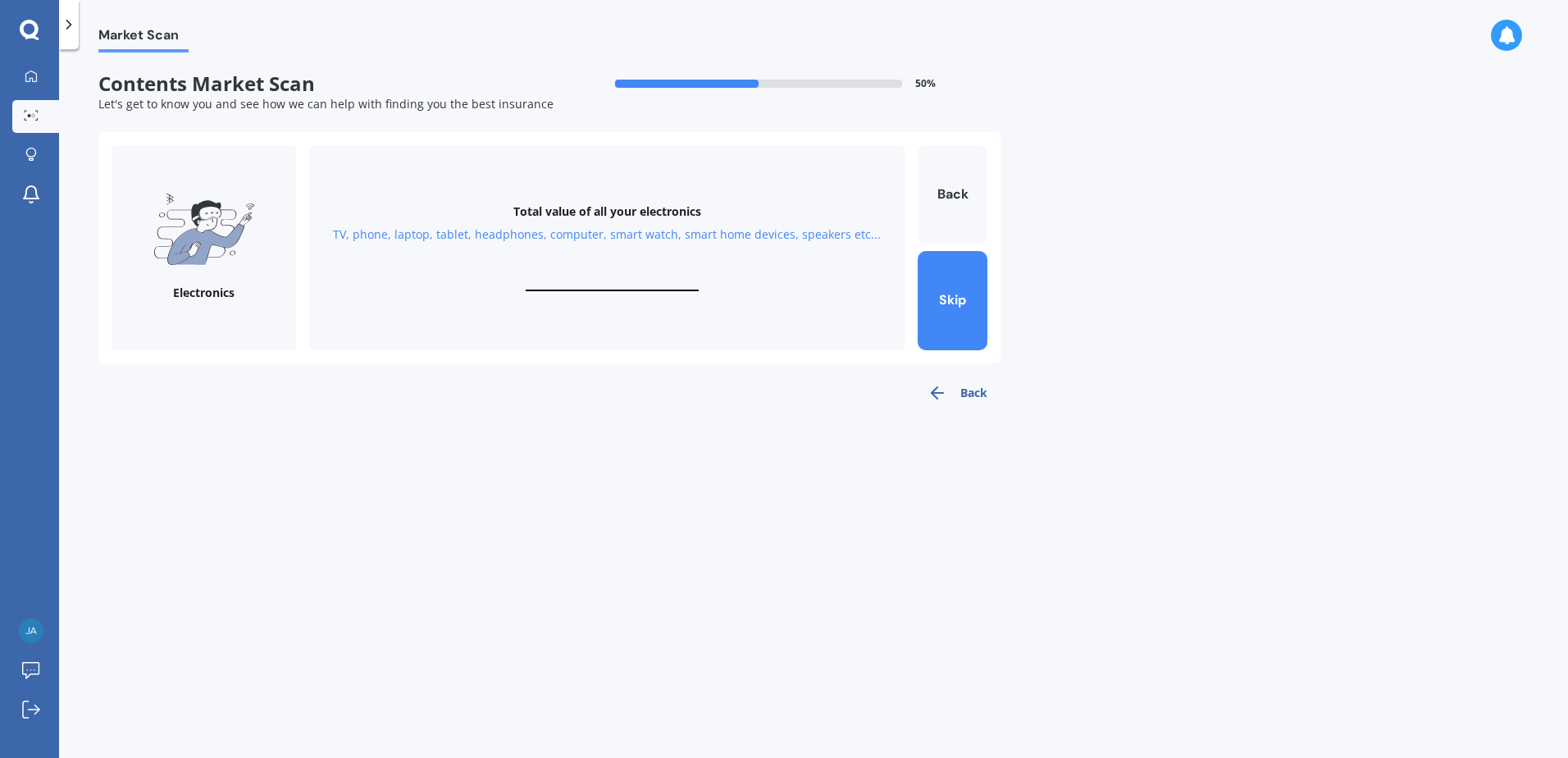
click at [186, 234] on img at bounding box center [204, 230] width 101 height 71
click at [585, 210] on div "Total value of all your electronics" at bounding box center [607, 211] width 187 height 16
click at [610, 219] on div "Total value of all your electronics" at bounding box center [607, 211] width 187 height 16
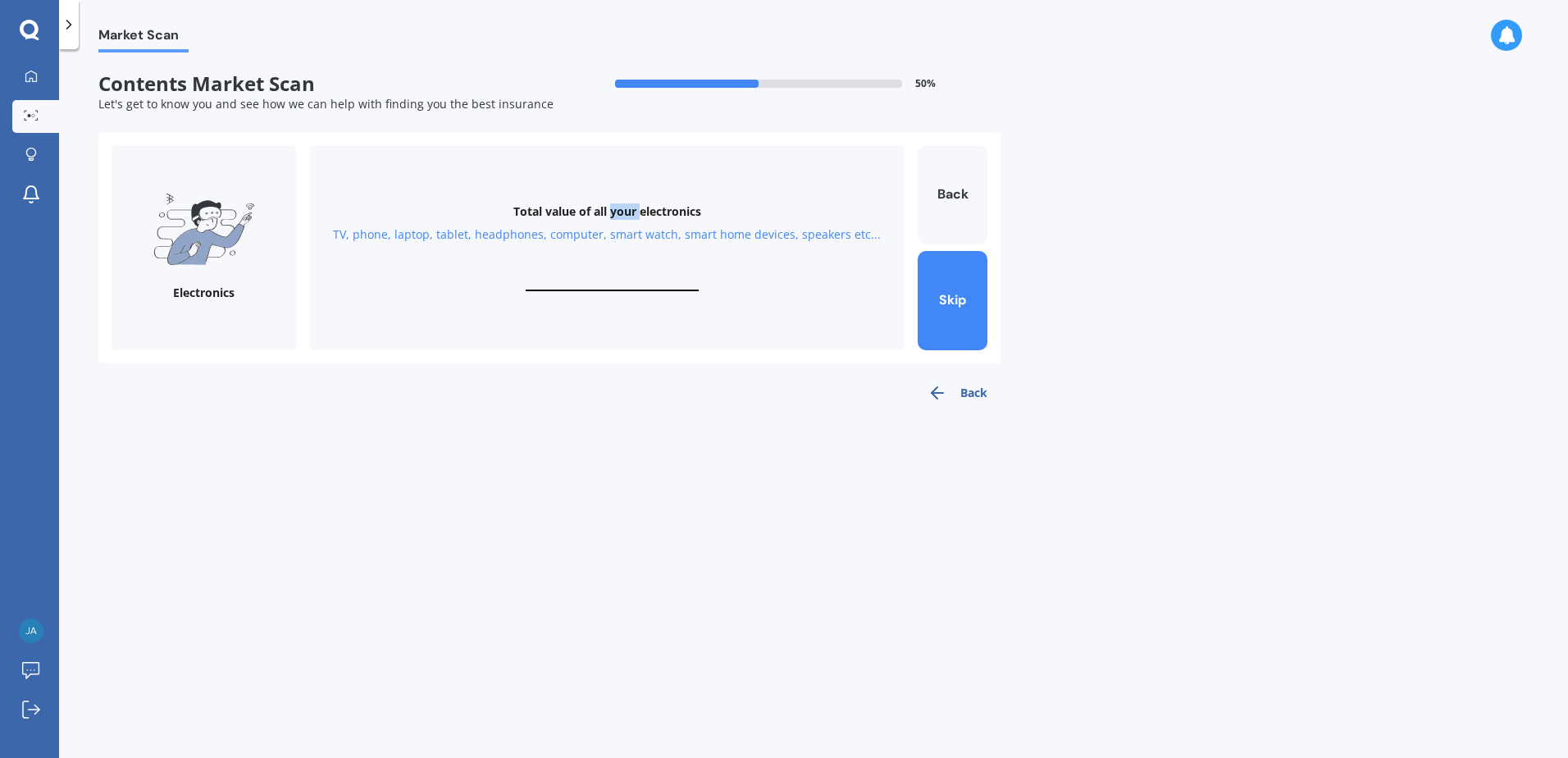
click at [610, 219] on div "Total value of all your electronics" at bounding box center [607, 211] width 187 height 16
click at [947, 322] on button "Skip" at bounding box center [953, 301] width 69 height 100
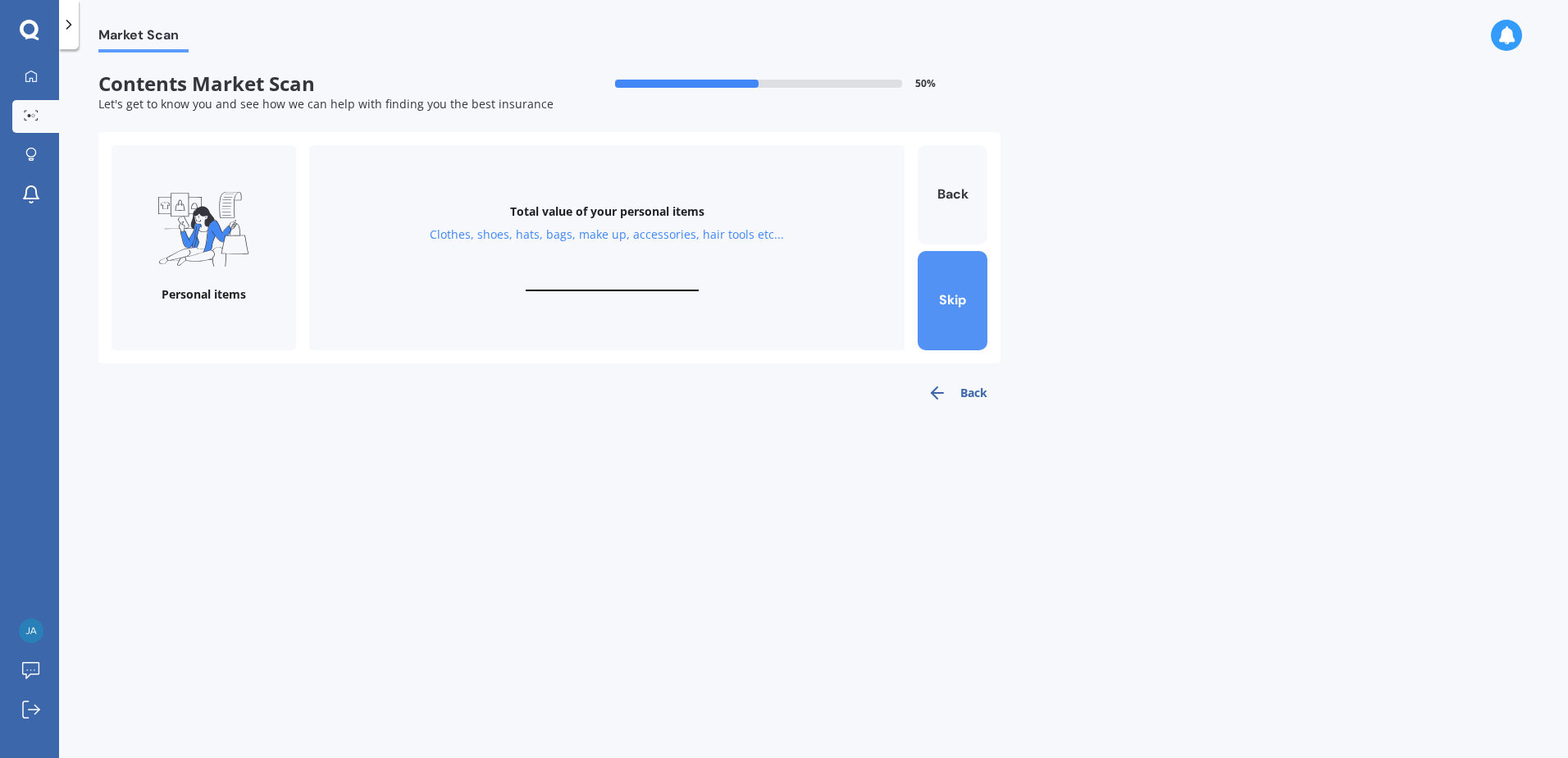
click at [947, 322] on button "Skip" at bounding box center [953, 301] width 69 height 100
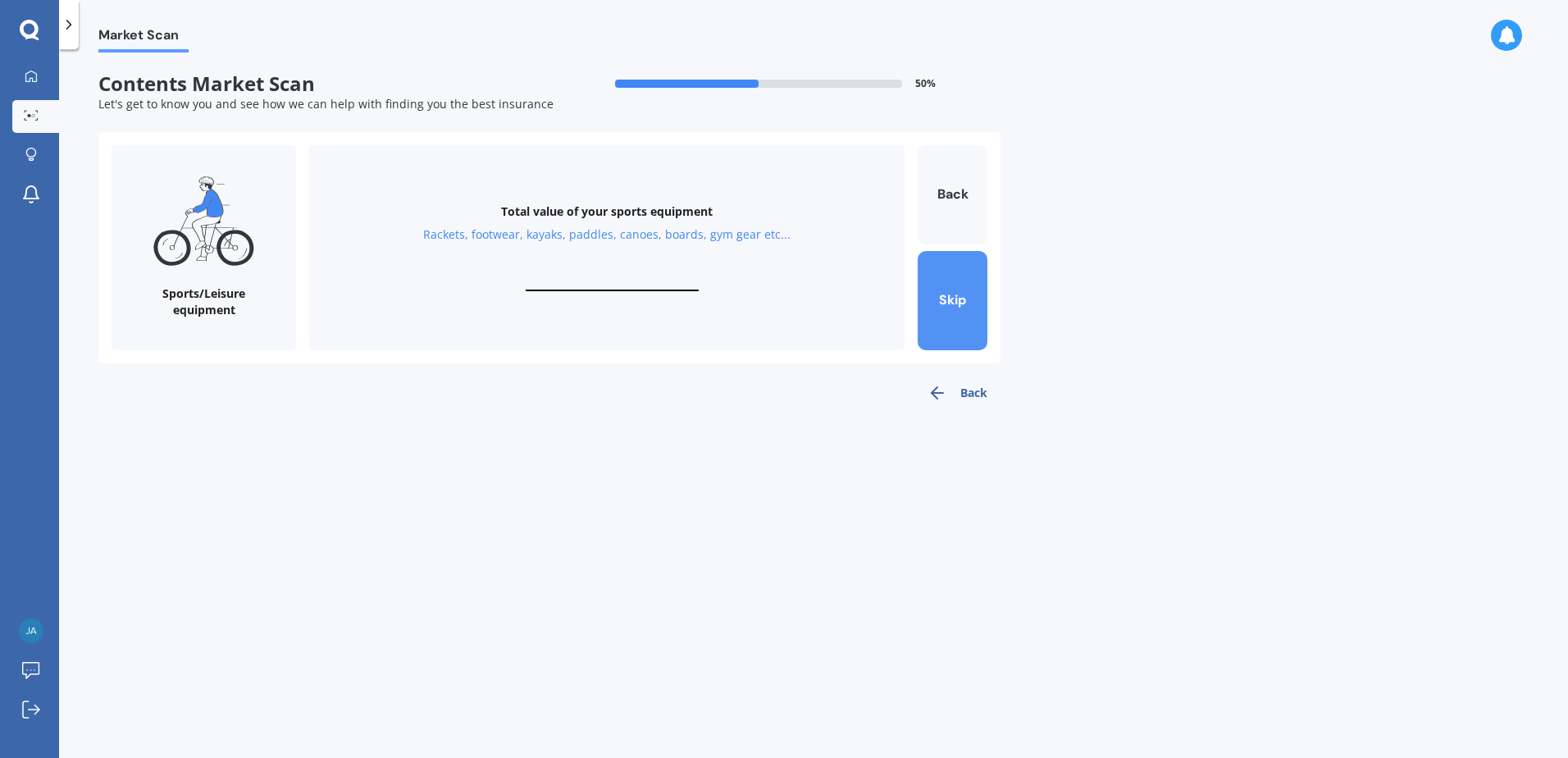
click at [947, 322] on button "Skip" at bounding box center [953, 301] width 69 height 100
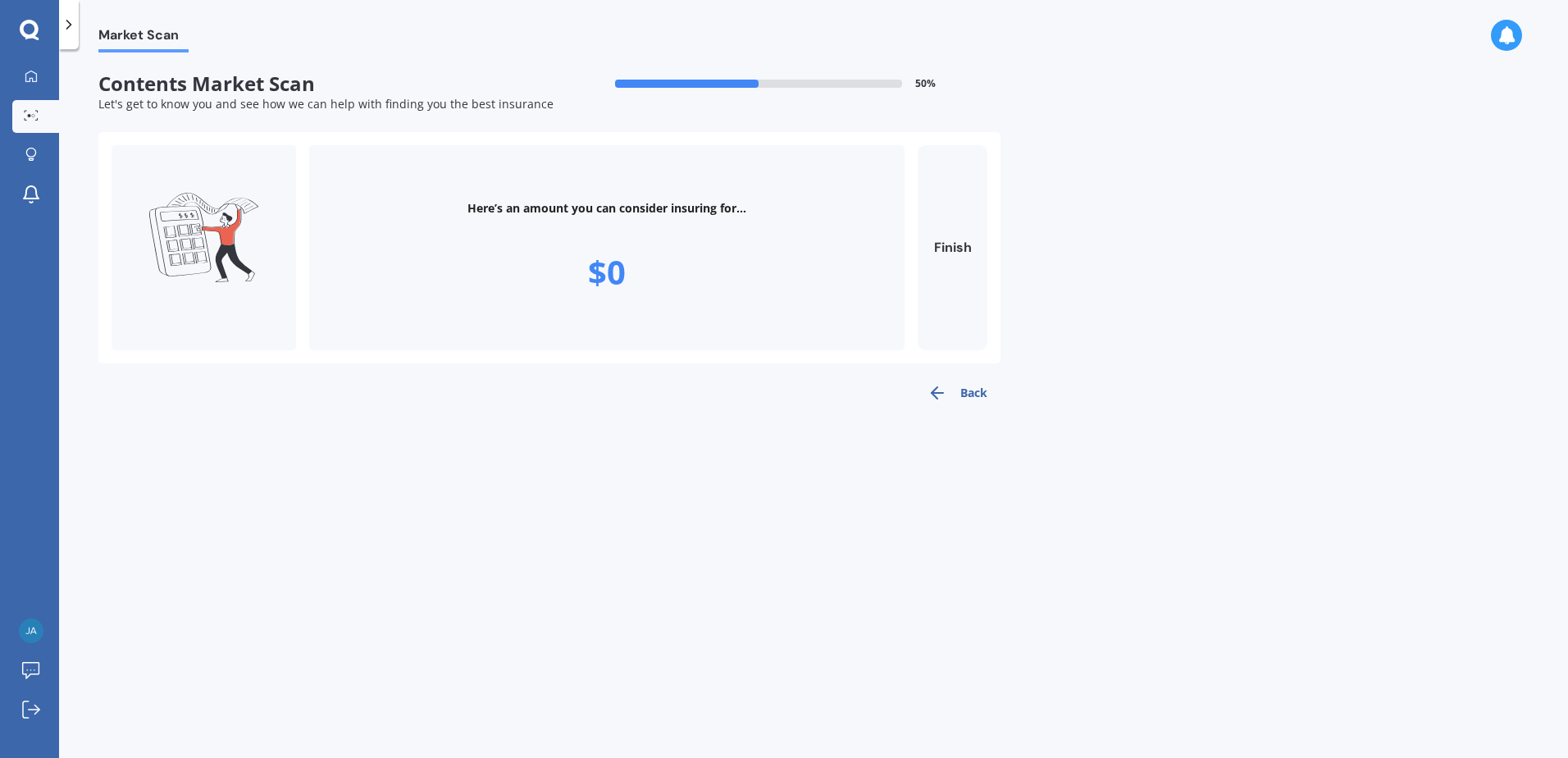
click at [939, 388] on icon "button" at bounding box center [938, 393] width 20 height 20
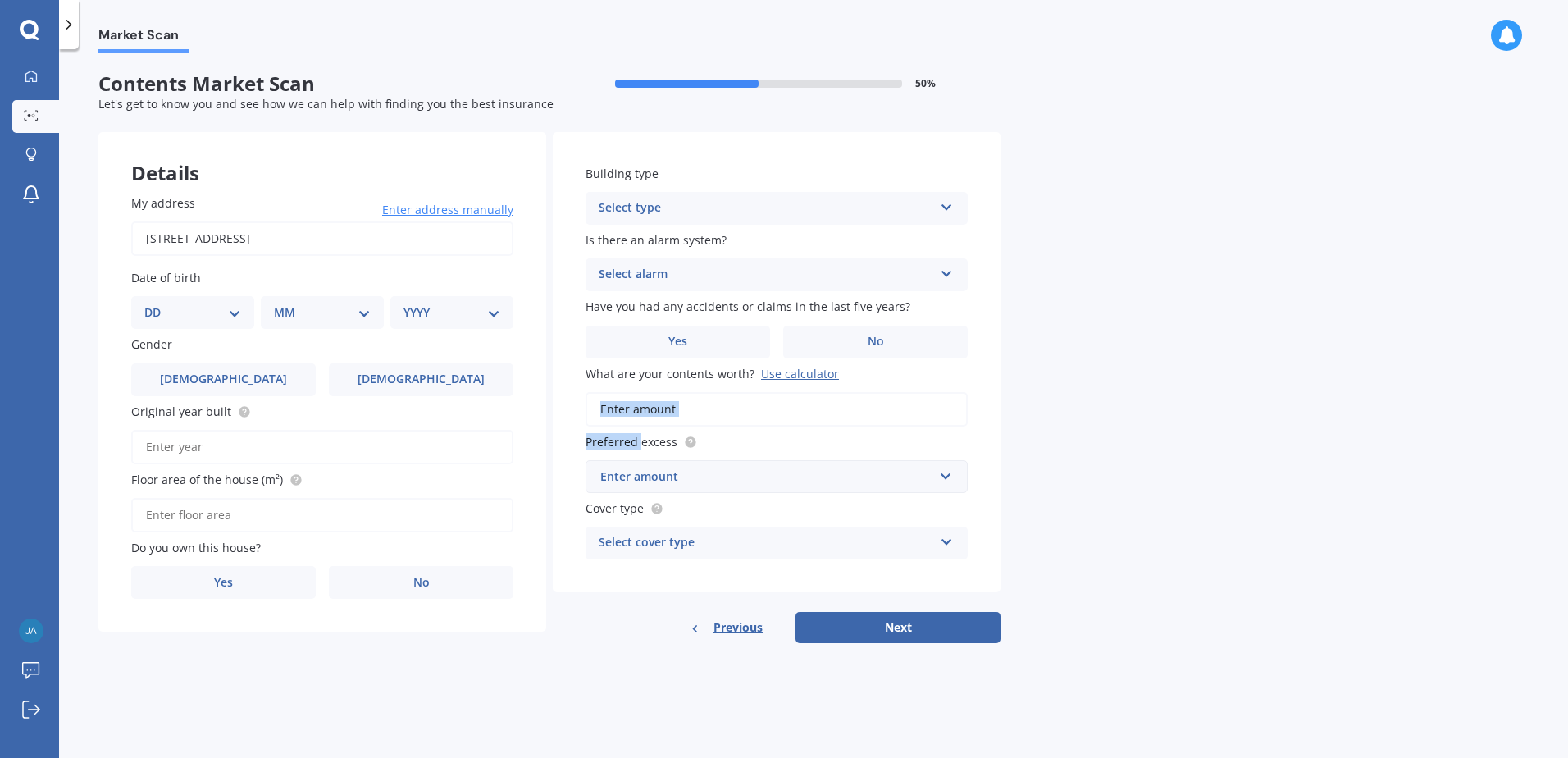
click at [939, 388] on div "What are your contents worth? Use calculator" at bounding box center [777, 395] width 382 height 61
click at [791, 370] on div "Use calculator" at bounding box center [800, 373] width 78 height 16
click at [791, 392] on input "What are your contents worth? Use calculator" at bounding box center [777, 410] width 382 height 35
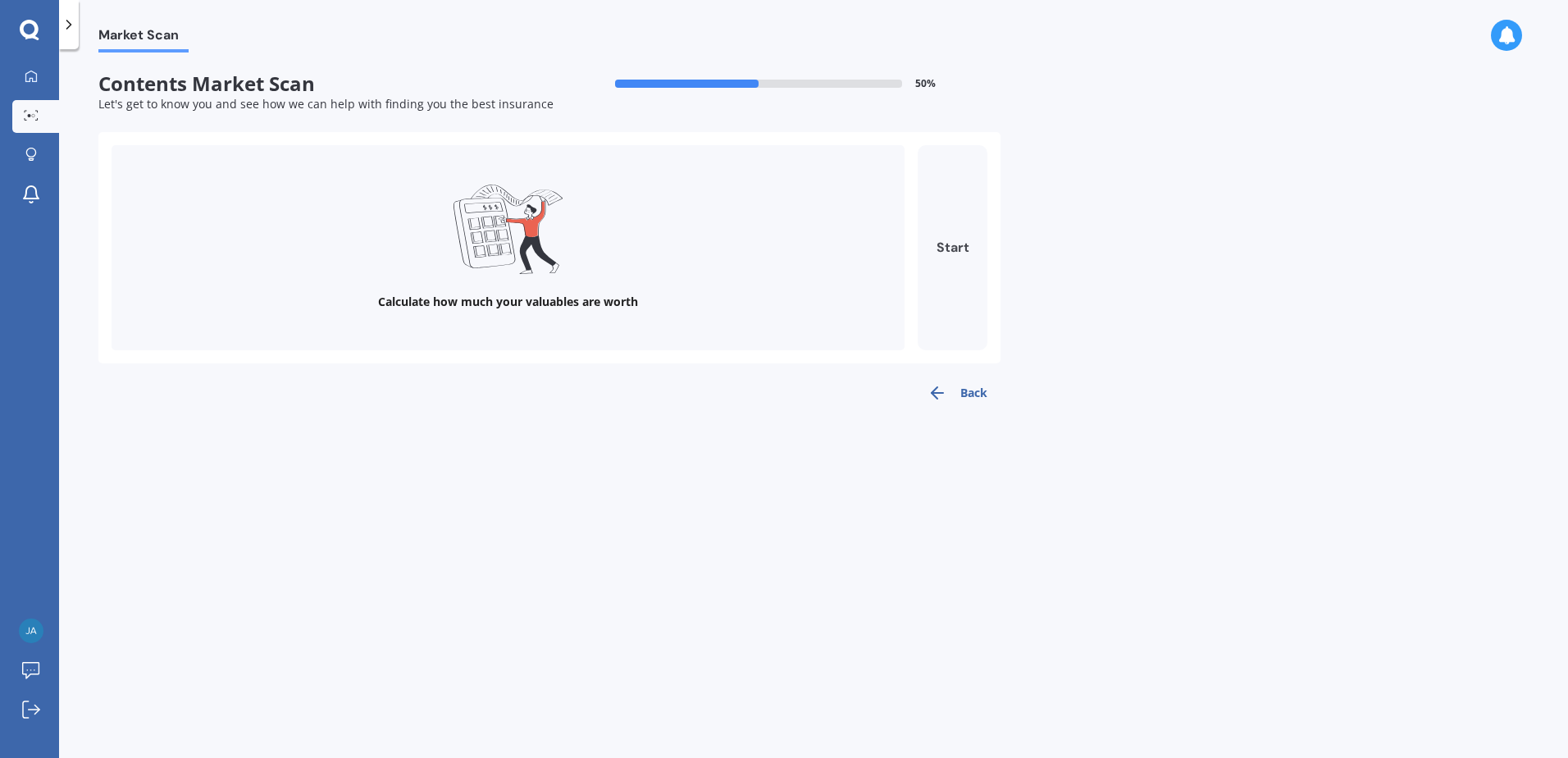
click at [944, 251] on button "Start" at bounding box center [953, 248] width 69 height 205
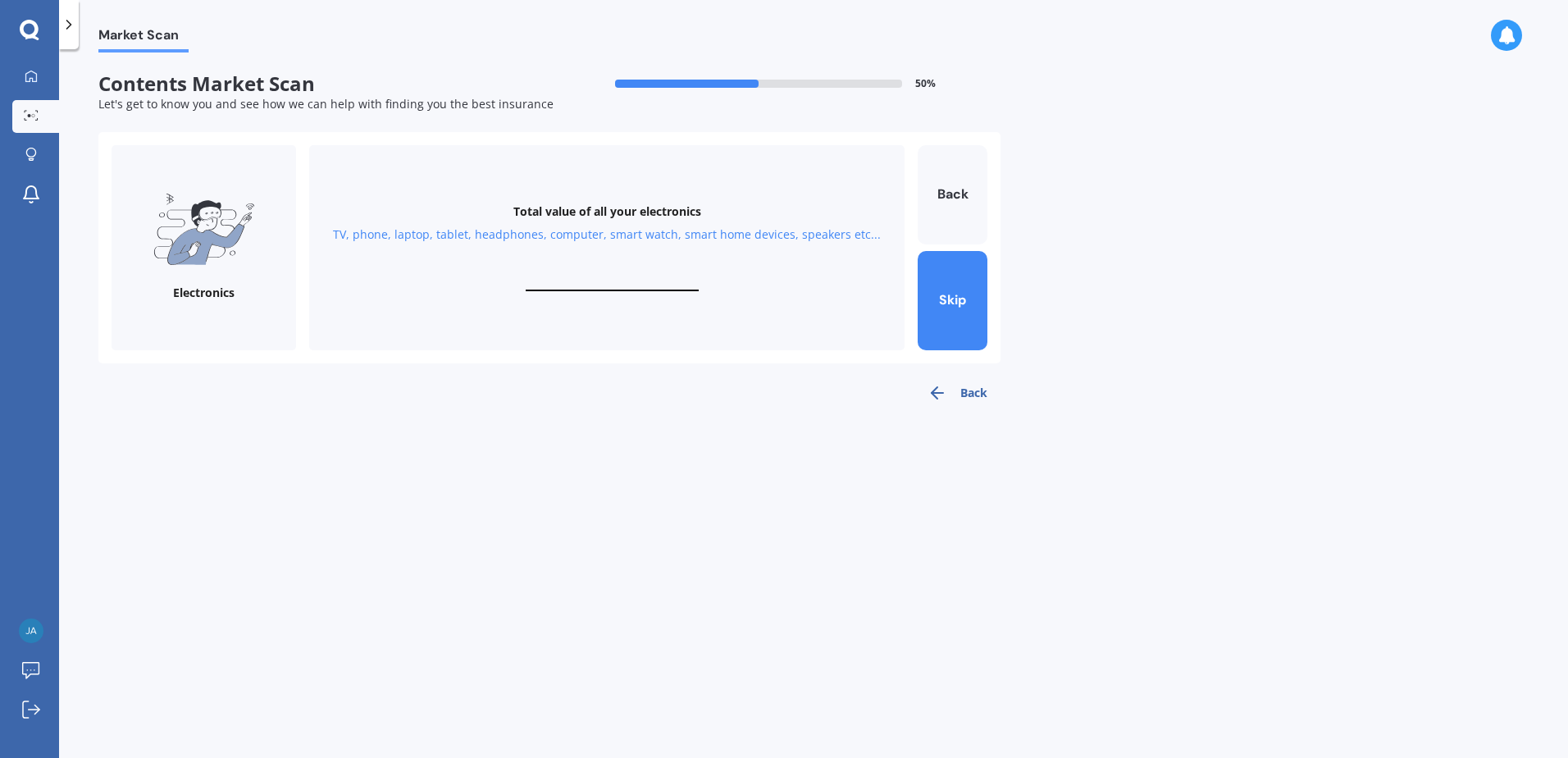
click at [565, 289] on input "text" at bounding box center [612, 283] width 173 height 16
type input "$3"
type input "$9,000"
click at [984, 333] on button "Next" at bounding box center [953, 301] width 69 height 100
click at [619, 273] on div "Total value of your personal items Clothes, shoes, hats, bags, make up, accesso…" at bounding box center [606, 248] width 595 height 205
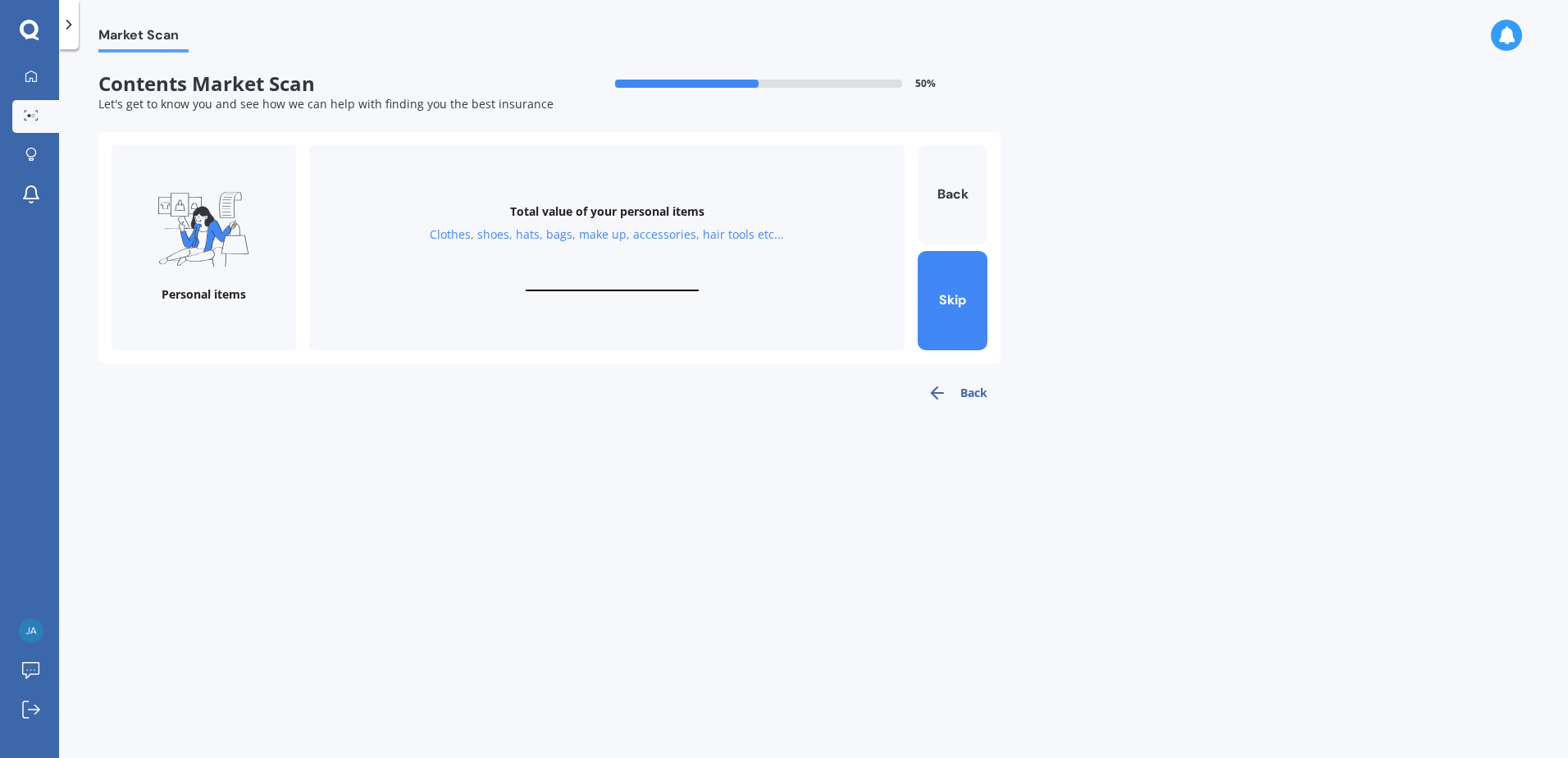
click at [617, 277] on input "text" at bounding box center [612, 283] width 173 height 16
type input "$2,000"
click at [923, 298] on button "Next" at bounding box center [953, 301] width 69 height 100
click at [630, 276] on input "text" at bounding box center [612, 283] width 173 height 16
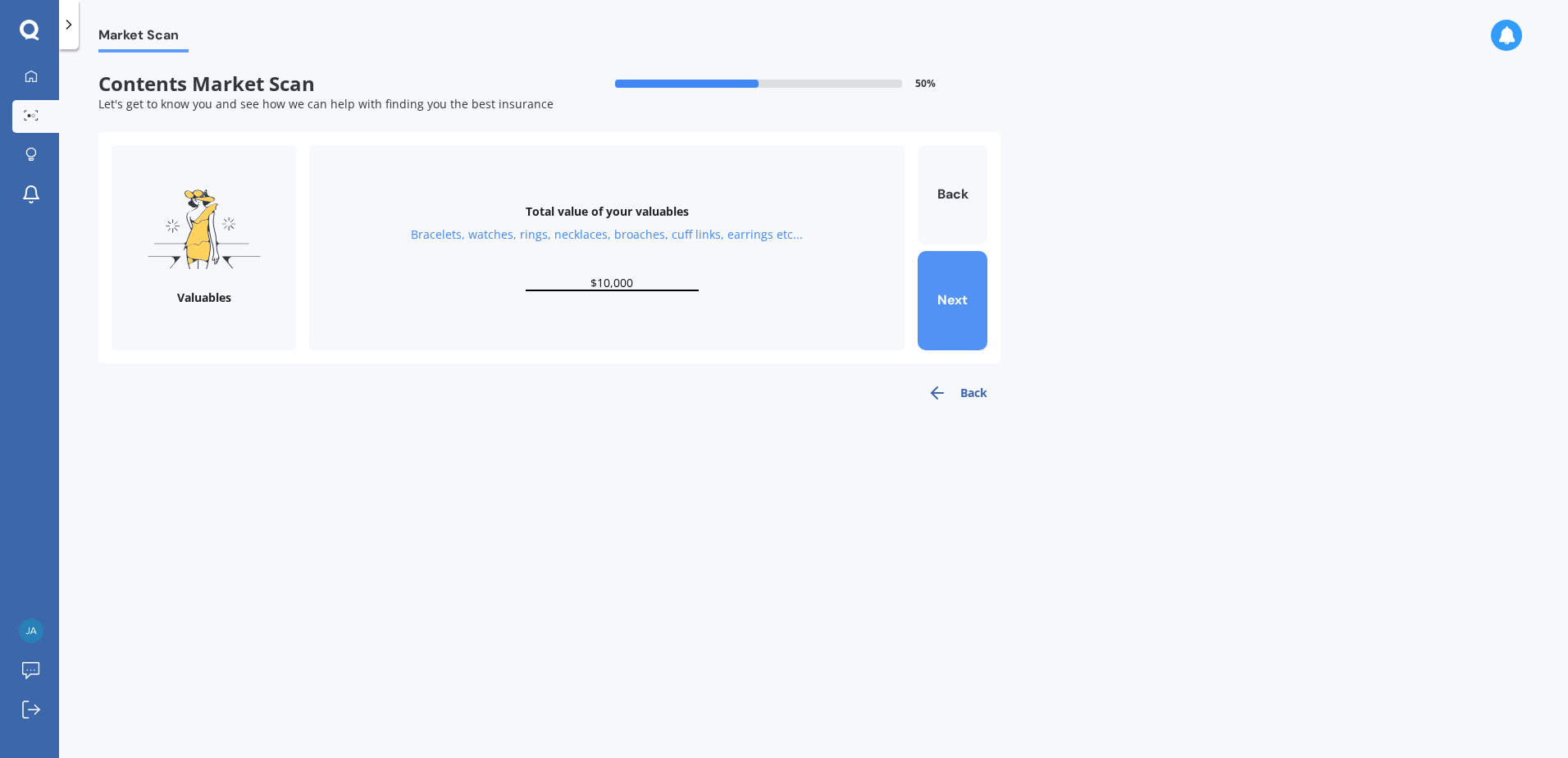
type input "$10,000"
click at [944, 298] on button "Next" at bounding box center [953, 301] width 69 height 100
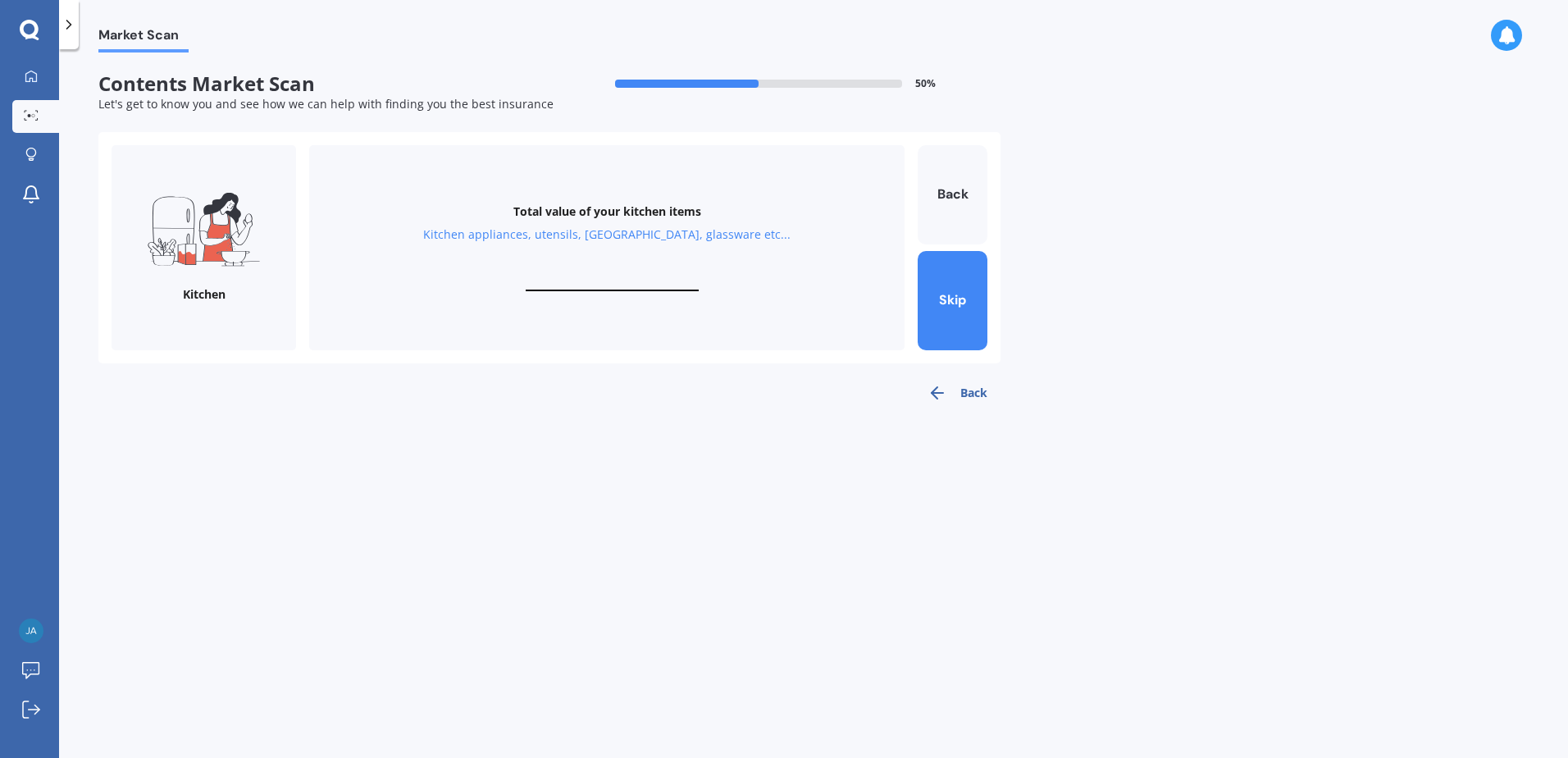
click at [604, 273] on div "Total value of your kitchen items Kitchen appliances, utensils, china, glasswar…" at bounding box center [606, 248] width 595 height 205
click at [923, 291] on button "Skip" at bounding box center [953, 301] width 69 height 100
click at [925, 291] on button "Skip" at bounding box center [953, 301] width 69 height 100
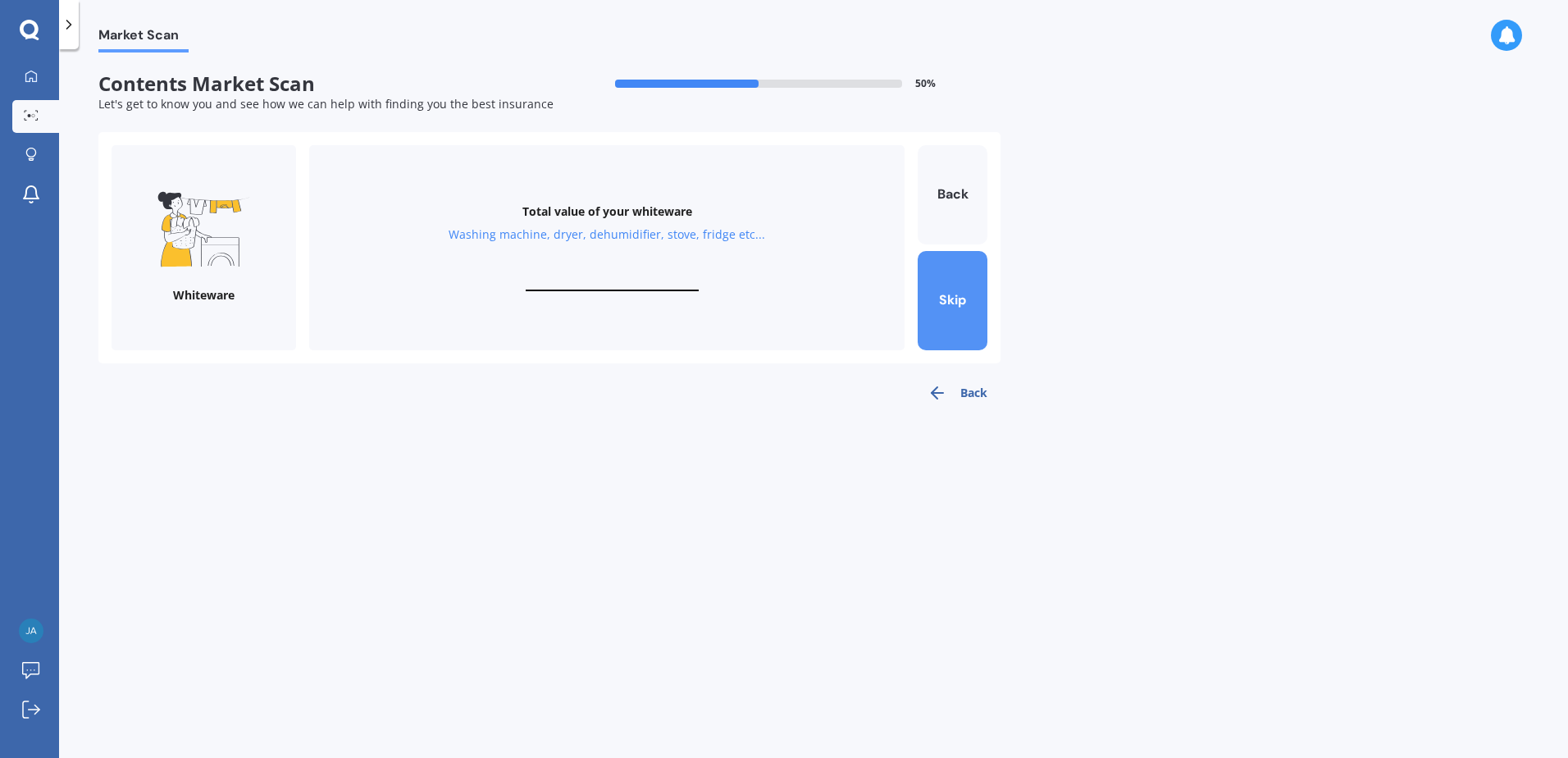
click at [925, 291] on button "Skip" at bounding box center [953, 301] width 69 height 100
click at [926, 291] on button "Skip" at bounding box center [953, 301] width 69 height 100
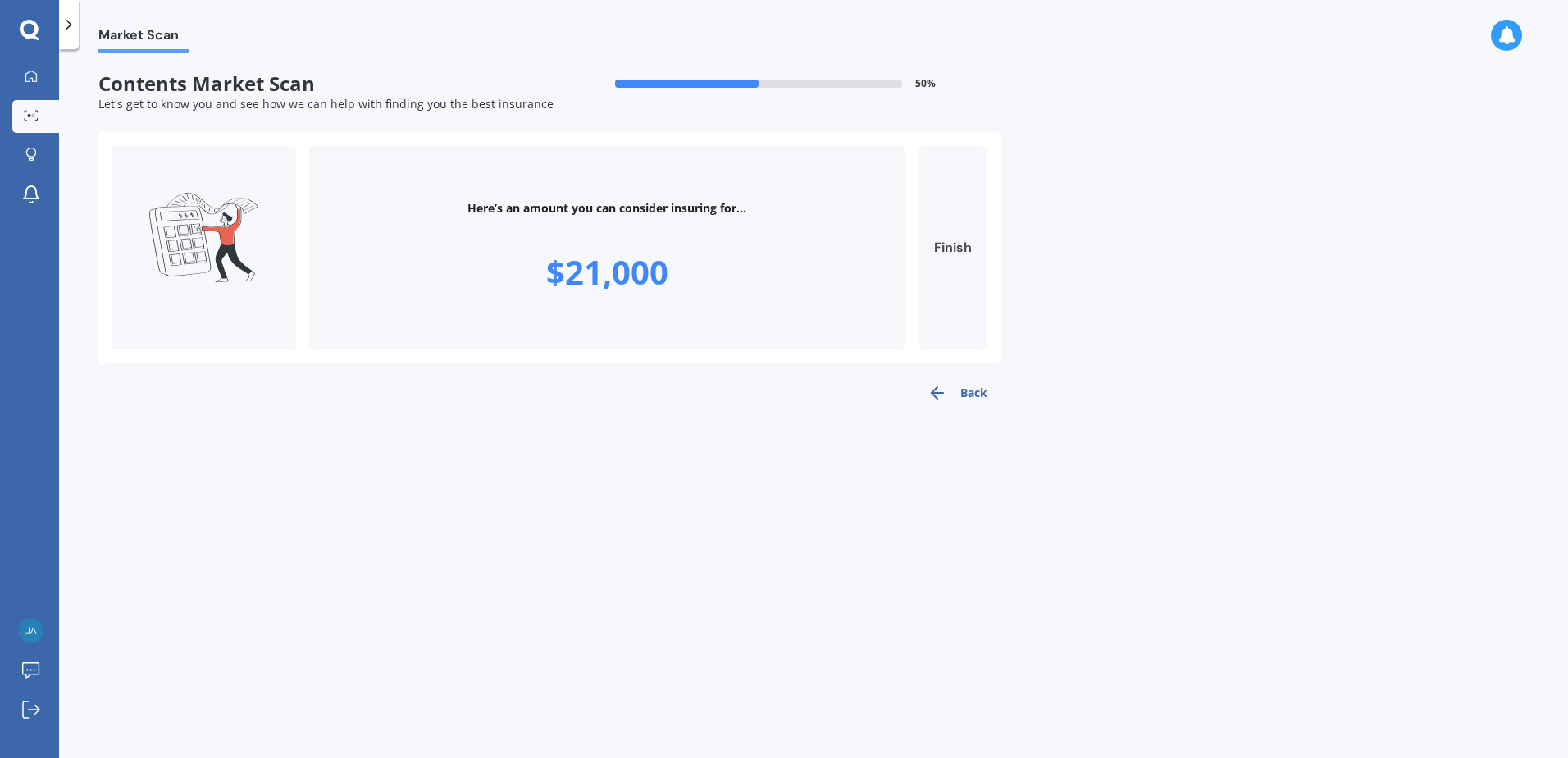
click at [954, 251] on button "Finish" at bounding box center [953, 248] width 69 height 205
type input "$21,000"
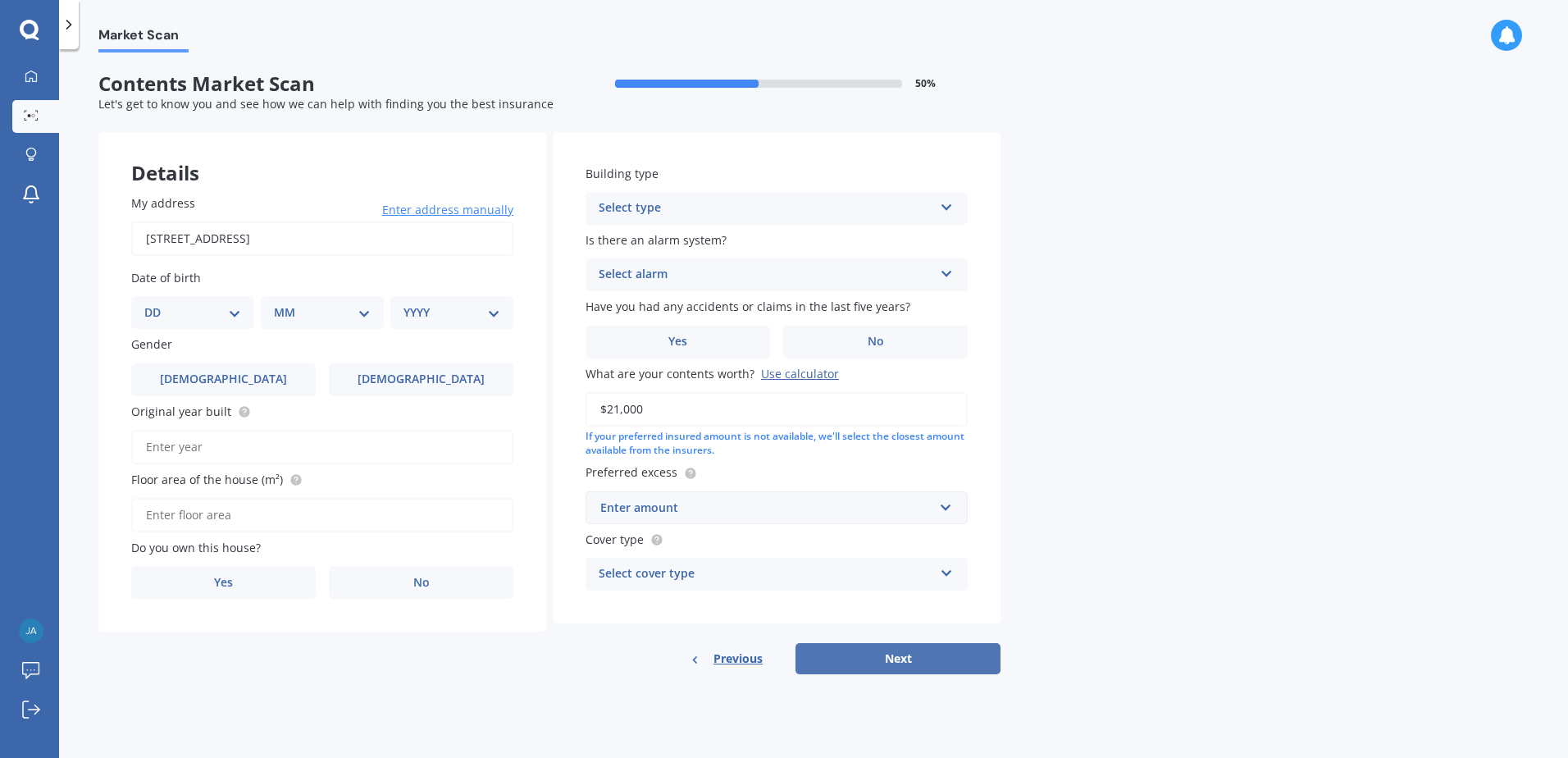
click at [859, 657] on button "Next" at bounding box center [898, 658] width 205 height 31
